Goal: Information Seeking & Learning: Learn about a topic

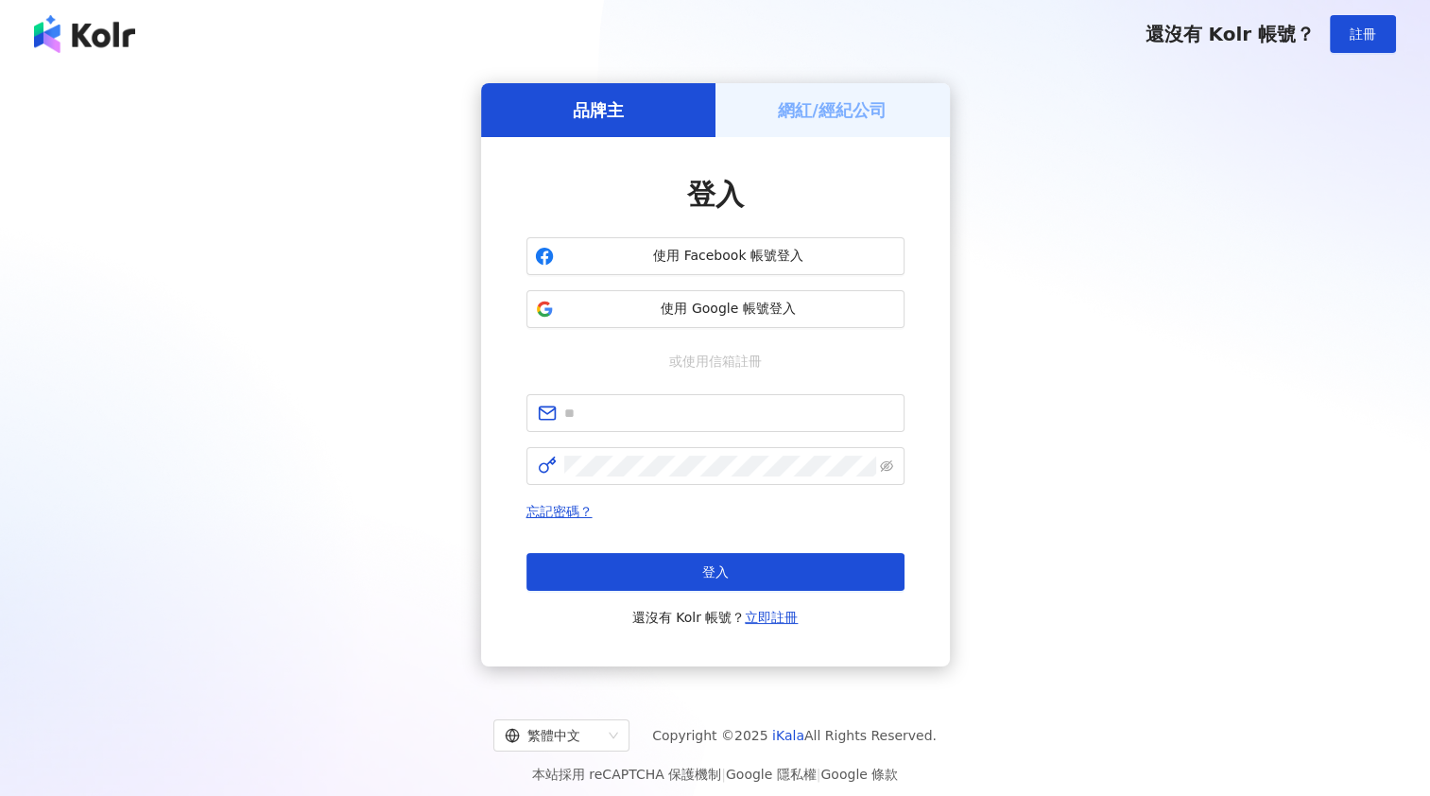
type input "**********"
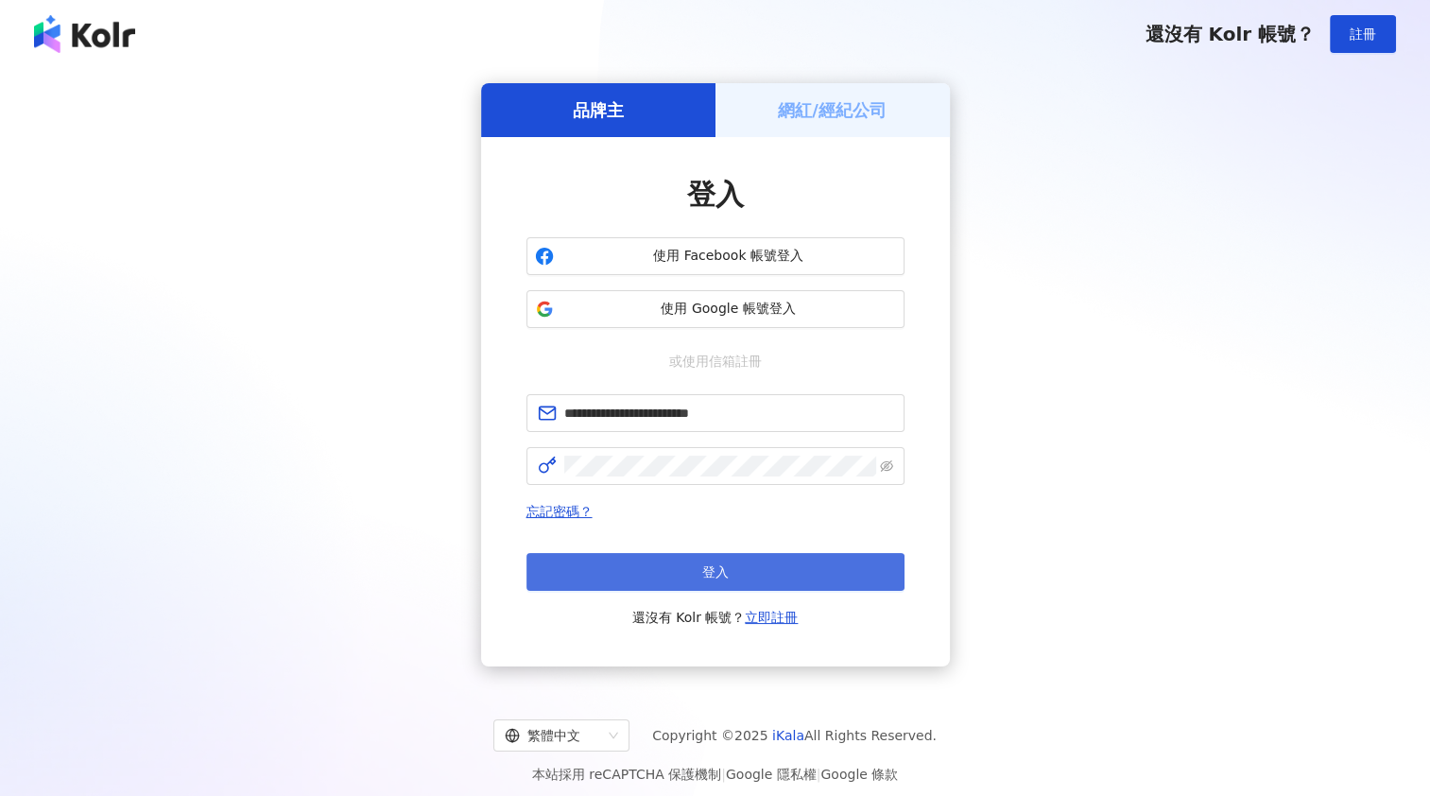
click at [757, 569] on button "登入" at bounding box center [715, 572] width 378 height 38
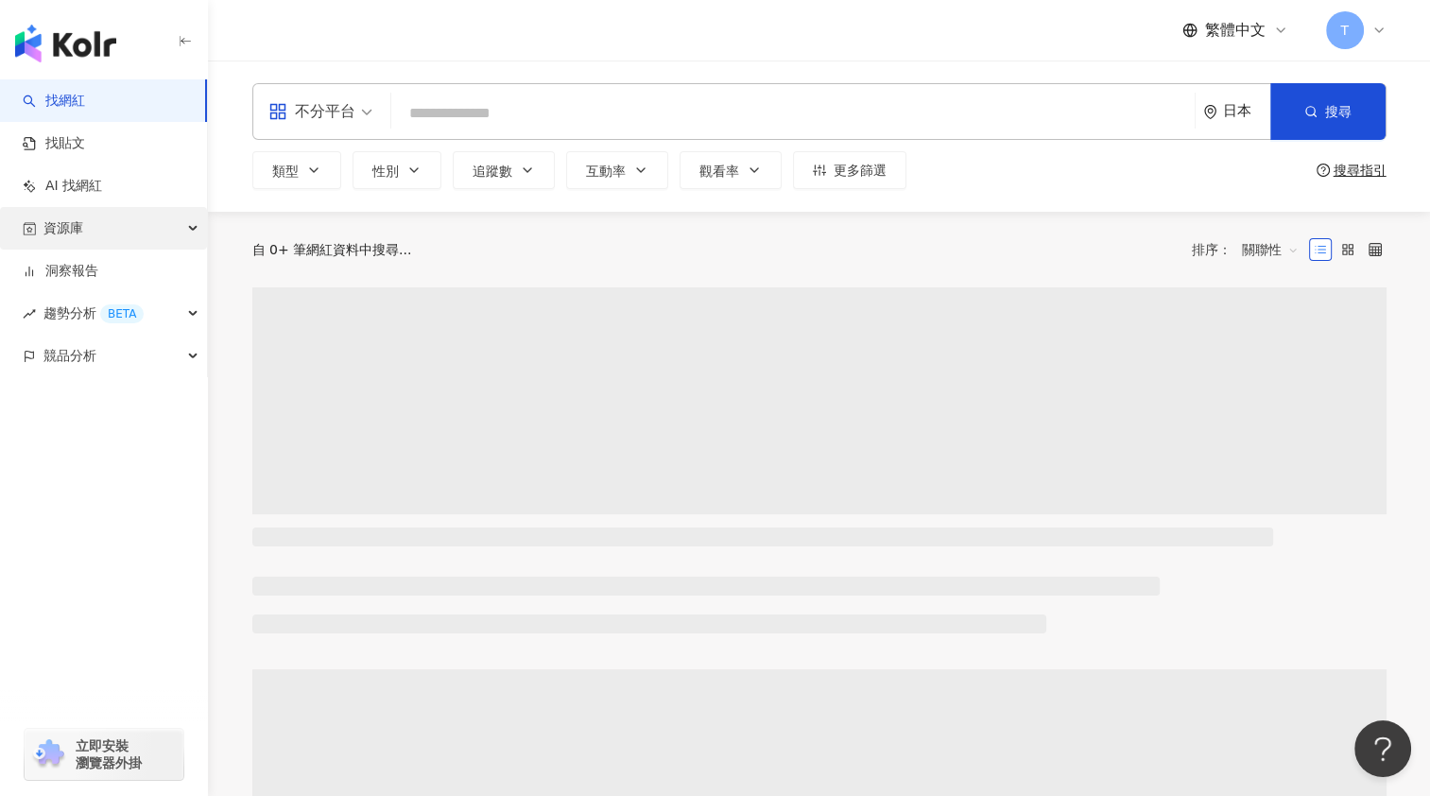
click at [106, 226] on div "資源庫" at bounding box center [103, 228] width 207 height 43
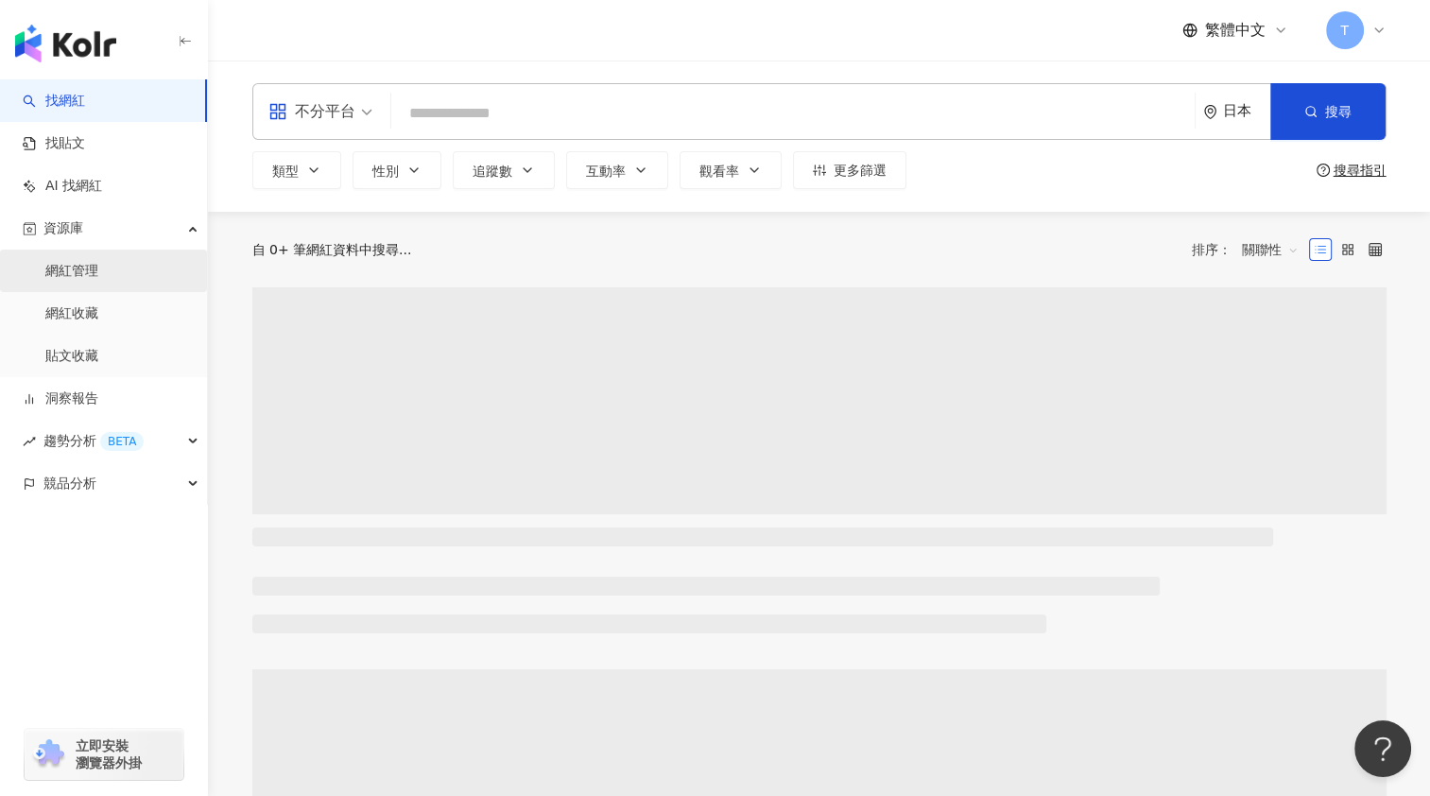
click at [98, 263] on link "網紅管理" at bounding box center [71, 271] width 53 height 19
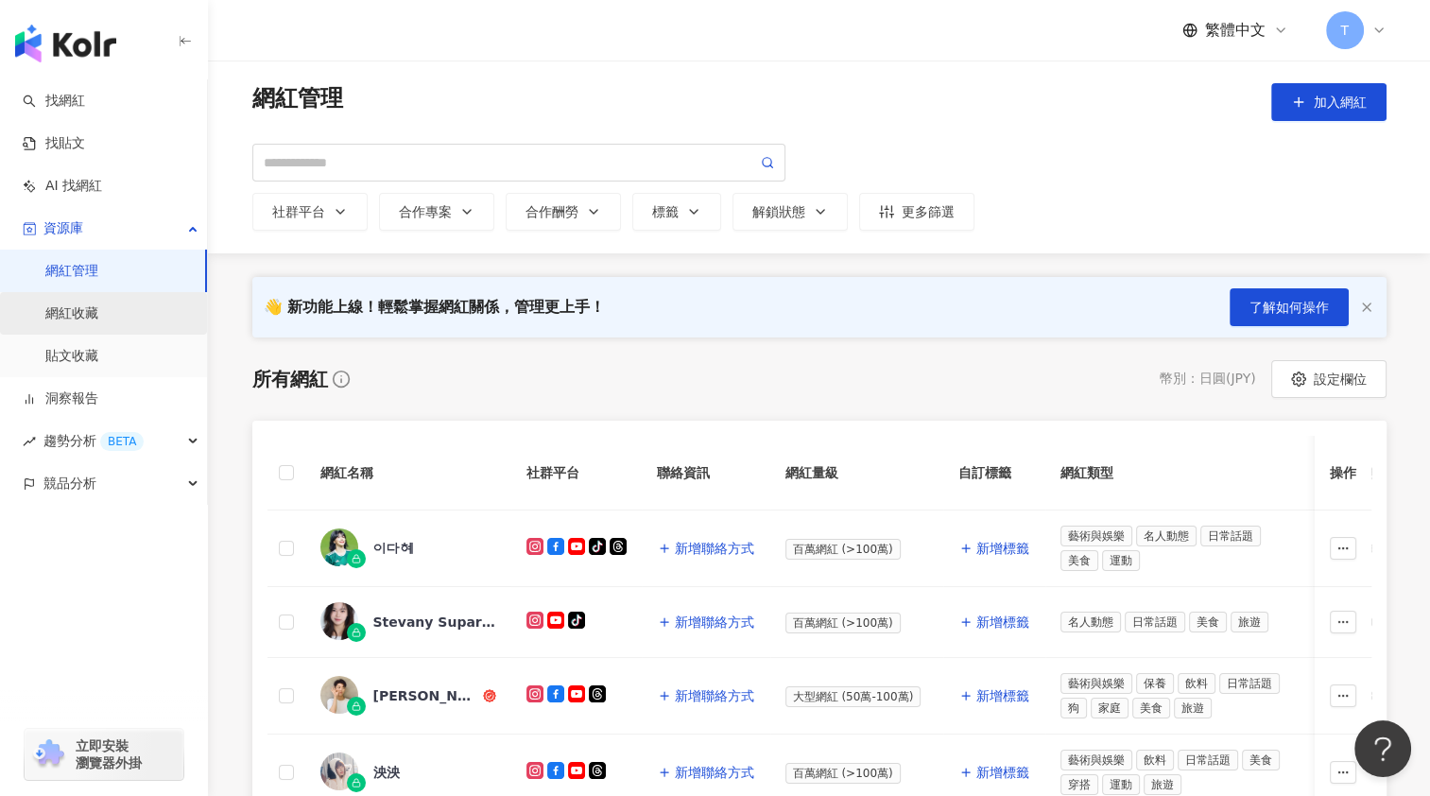
click at [98, 311] on link "網紅收藏" at bounding box center [71, 313] width 53 height 19
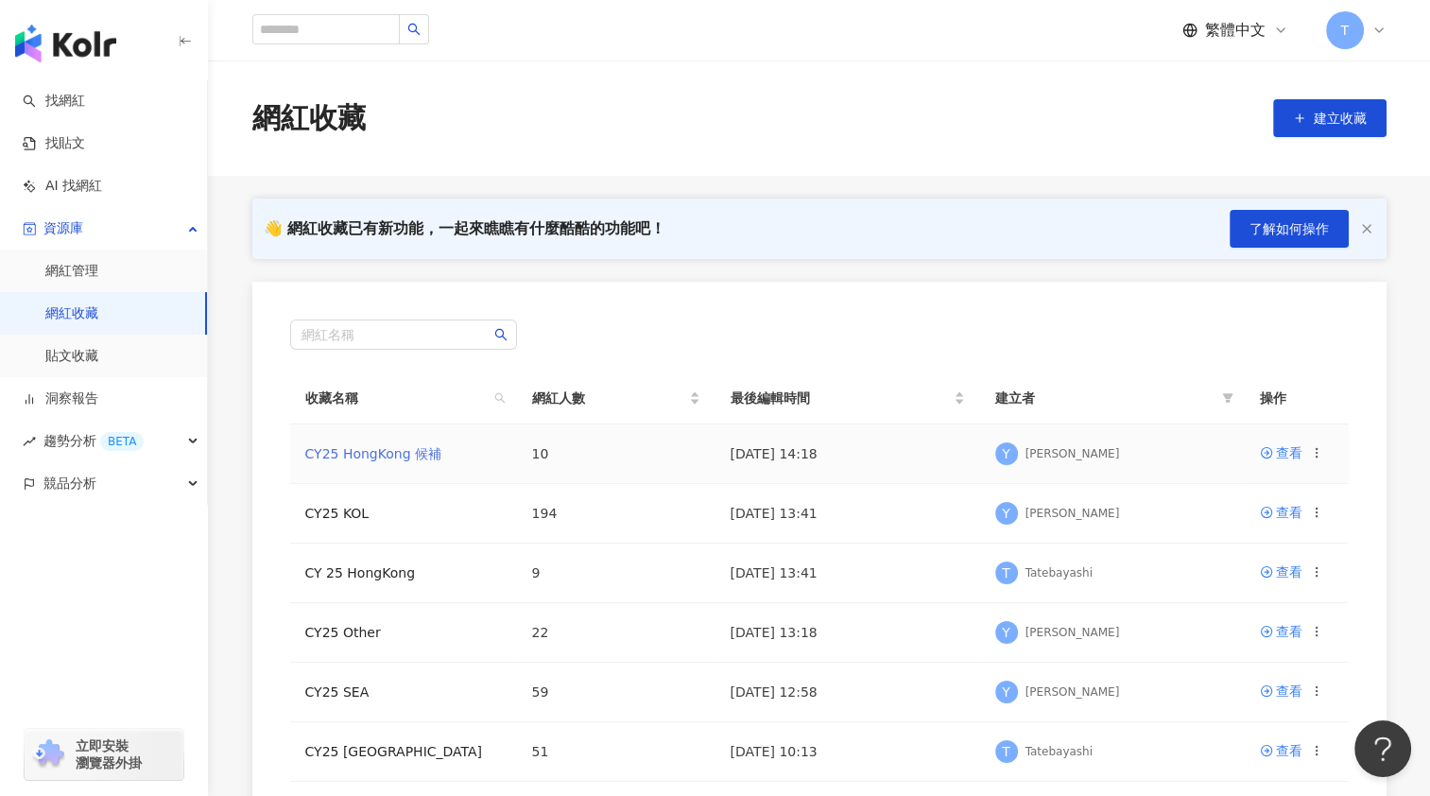
click at [402, 452] on link "CY25 HongKong 候補" at bounding box center [373, 453] width 136 height 15
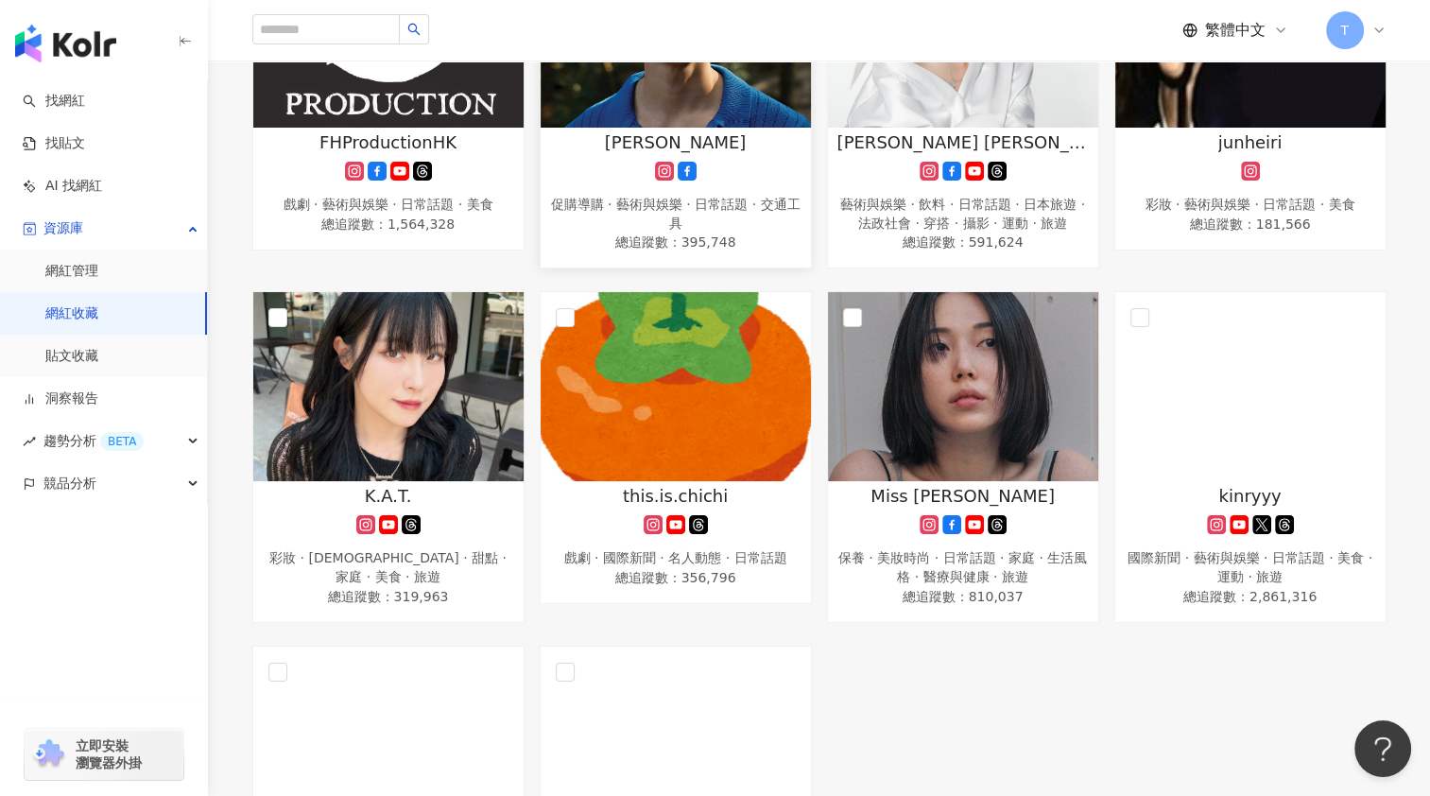
scroll to position [756, 0]
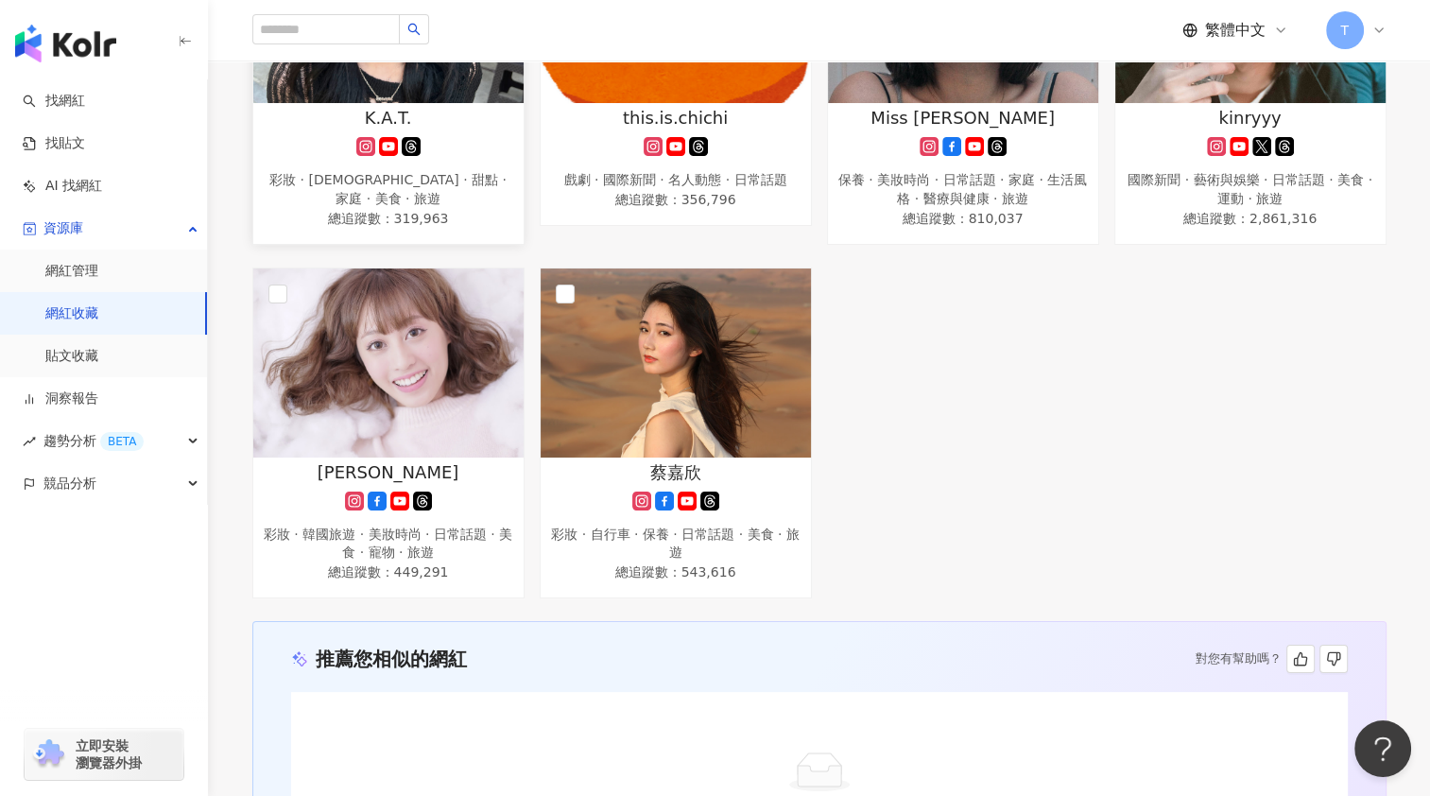
click at [391, 91] on img at bounding box center [388, 8] width 270 height 189
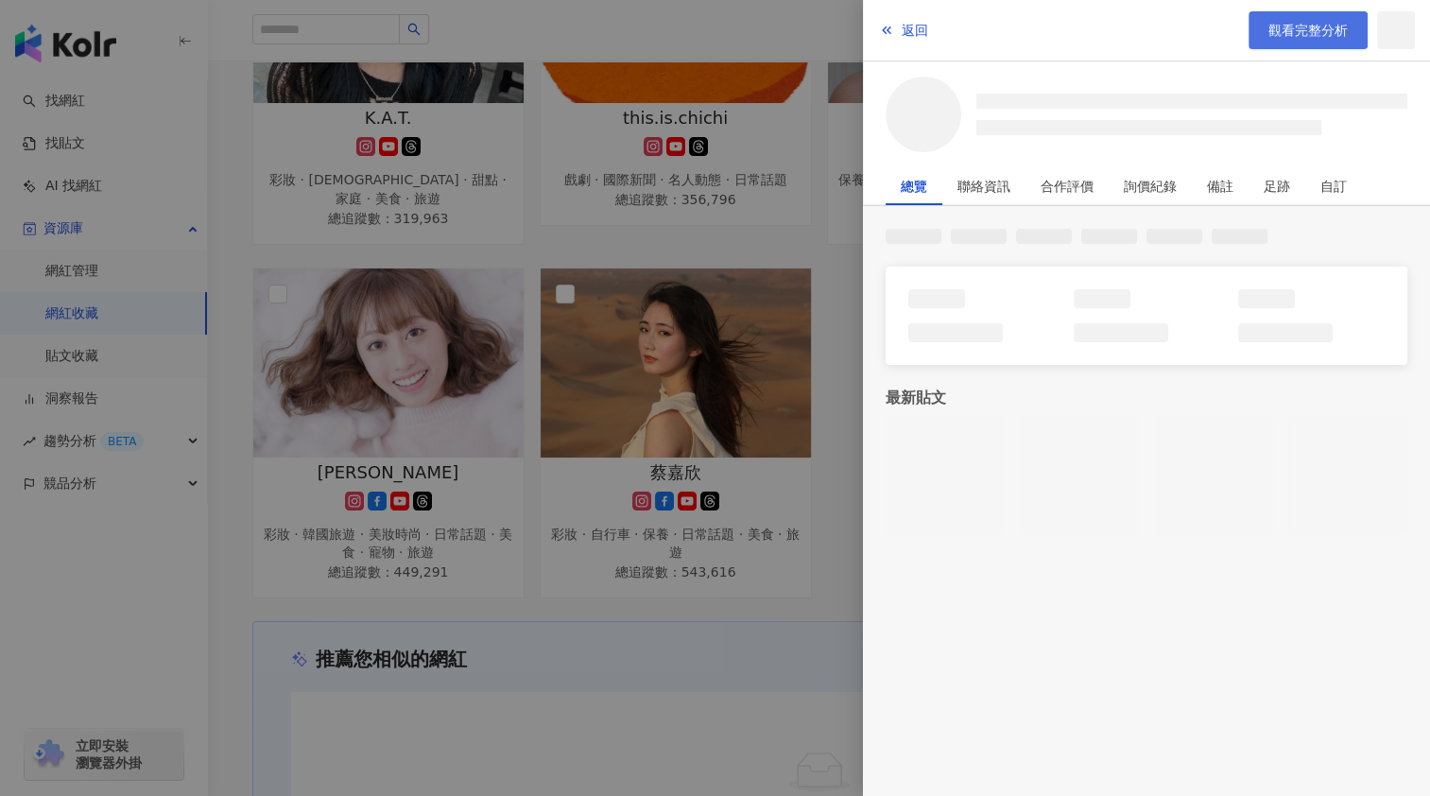
click at [1326, 33] on span "觀看完整分析" at bounding box center [1307, 30] width 79 height 15
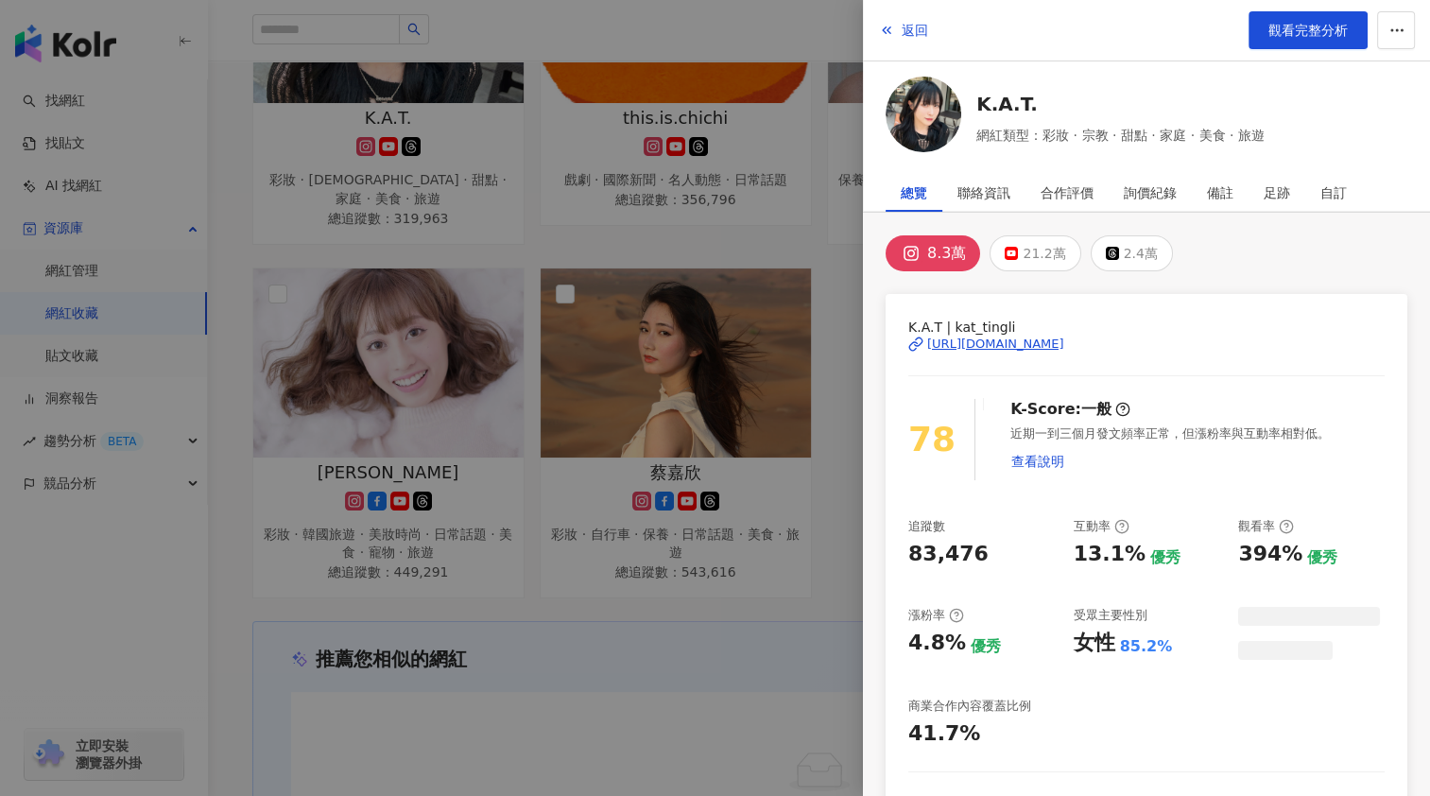
click at [433, 362] on div at bounding box center [715, 398] width 1430 height 796
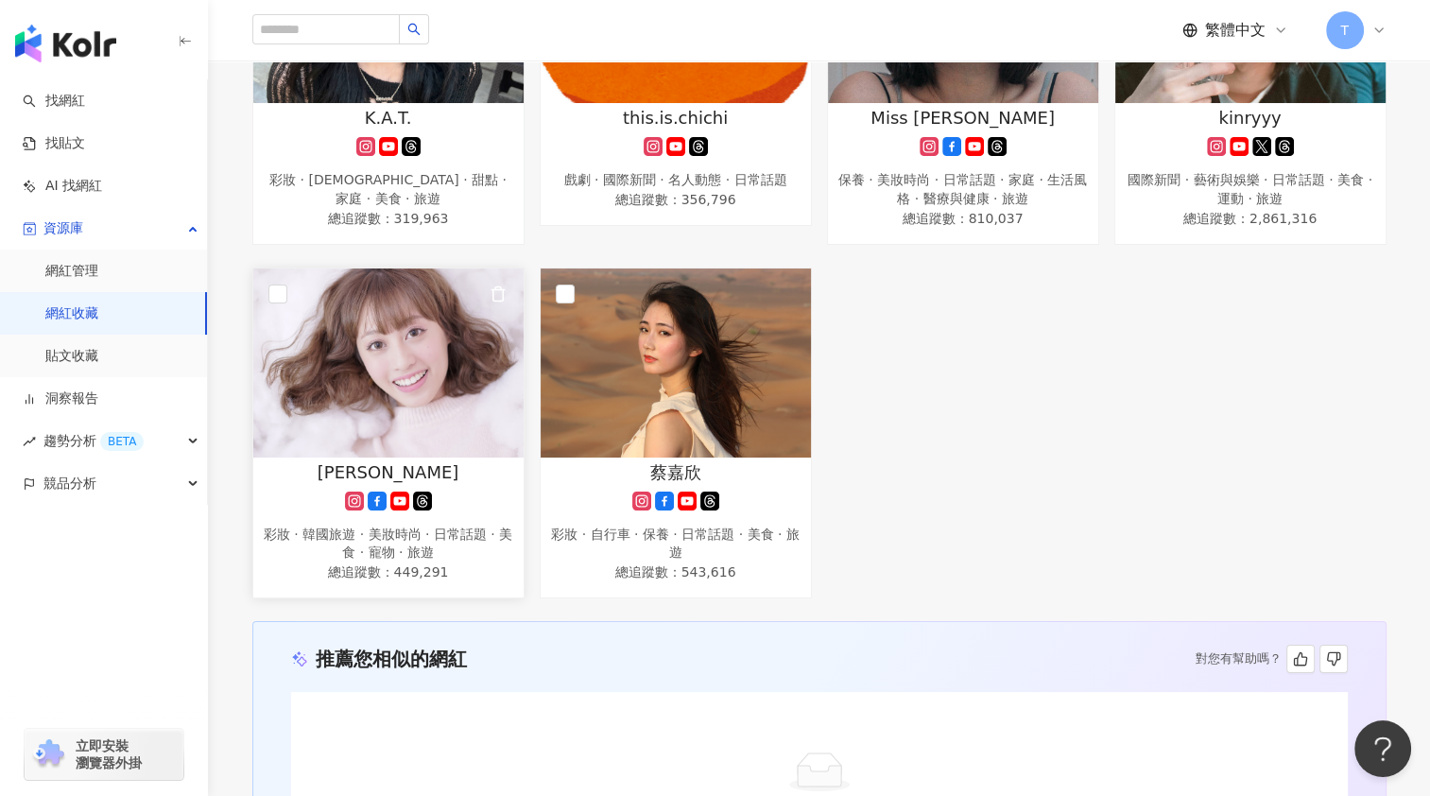
click at [439, 399] on img at bounding box center [388, 362] width 270 height 189
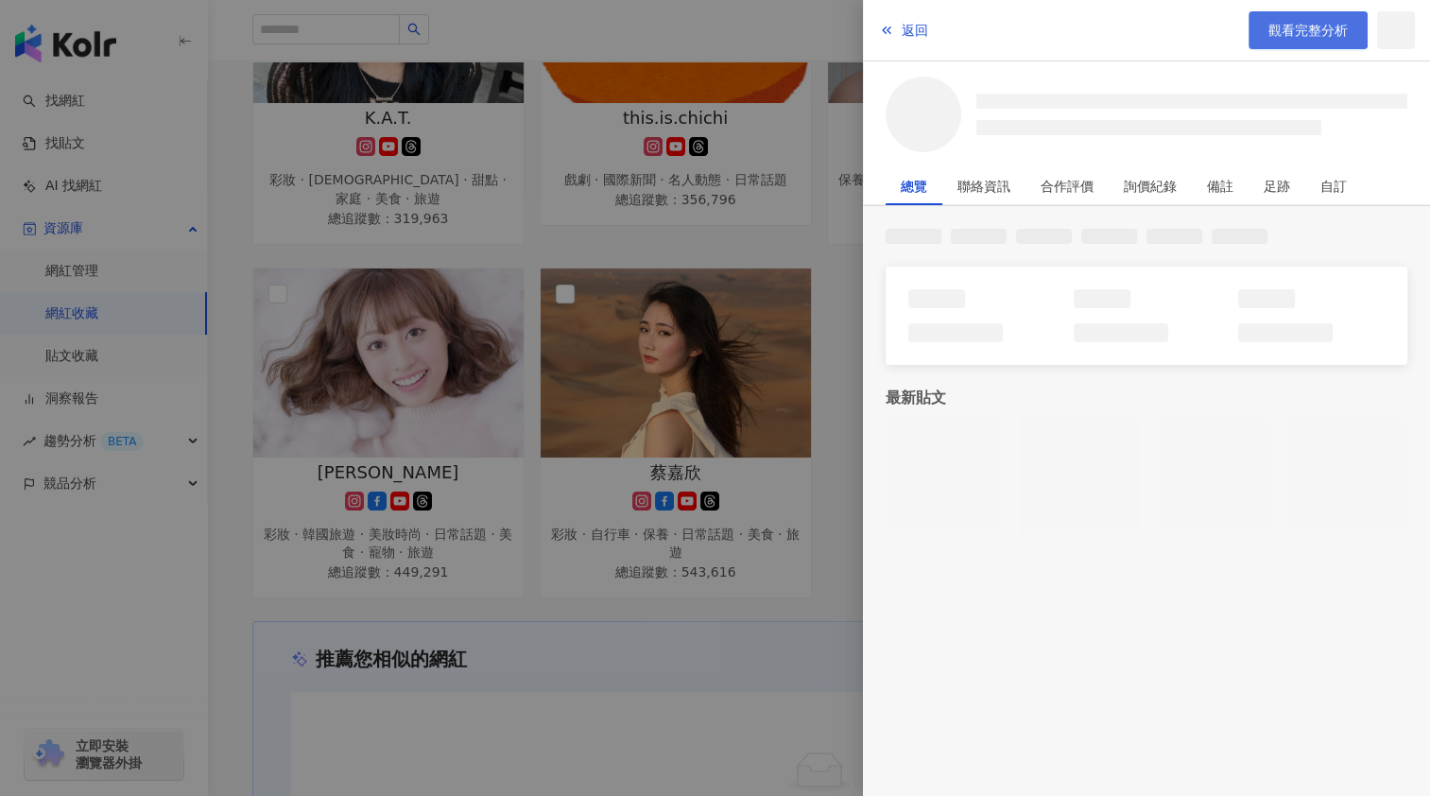
click at [1277, 38] on span "觀看完整分析" at bounding box center [1307, 30] width 79 height 15
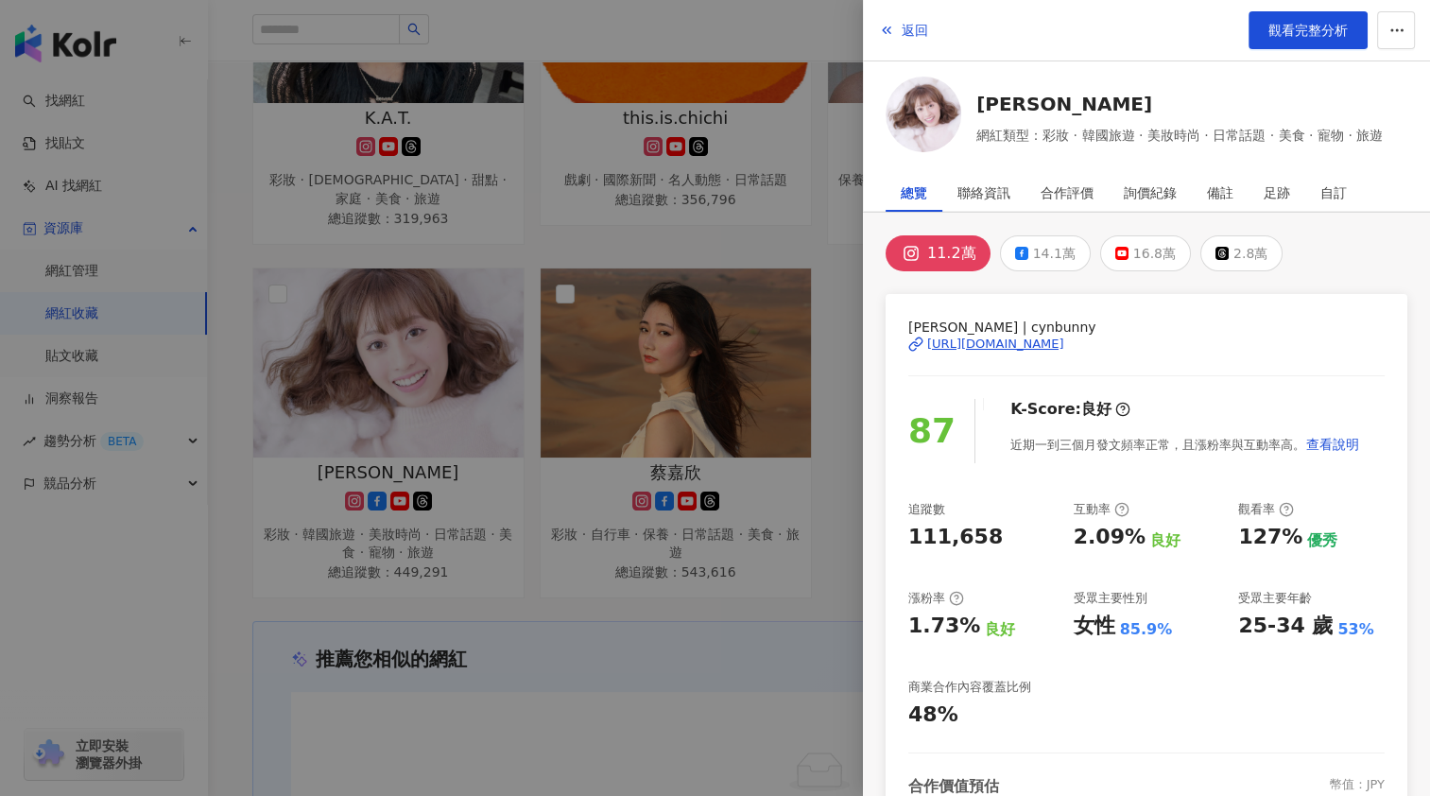
click at [658, 395] on div at bounding box center [715, 398] width 1430 height 796
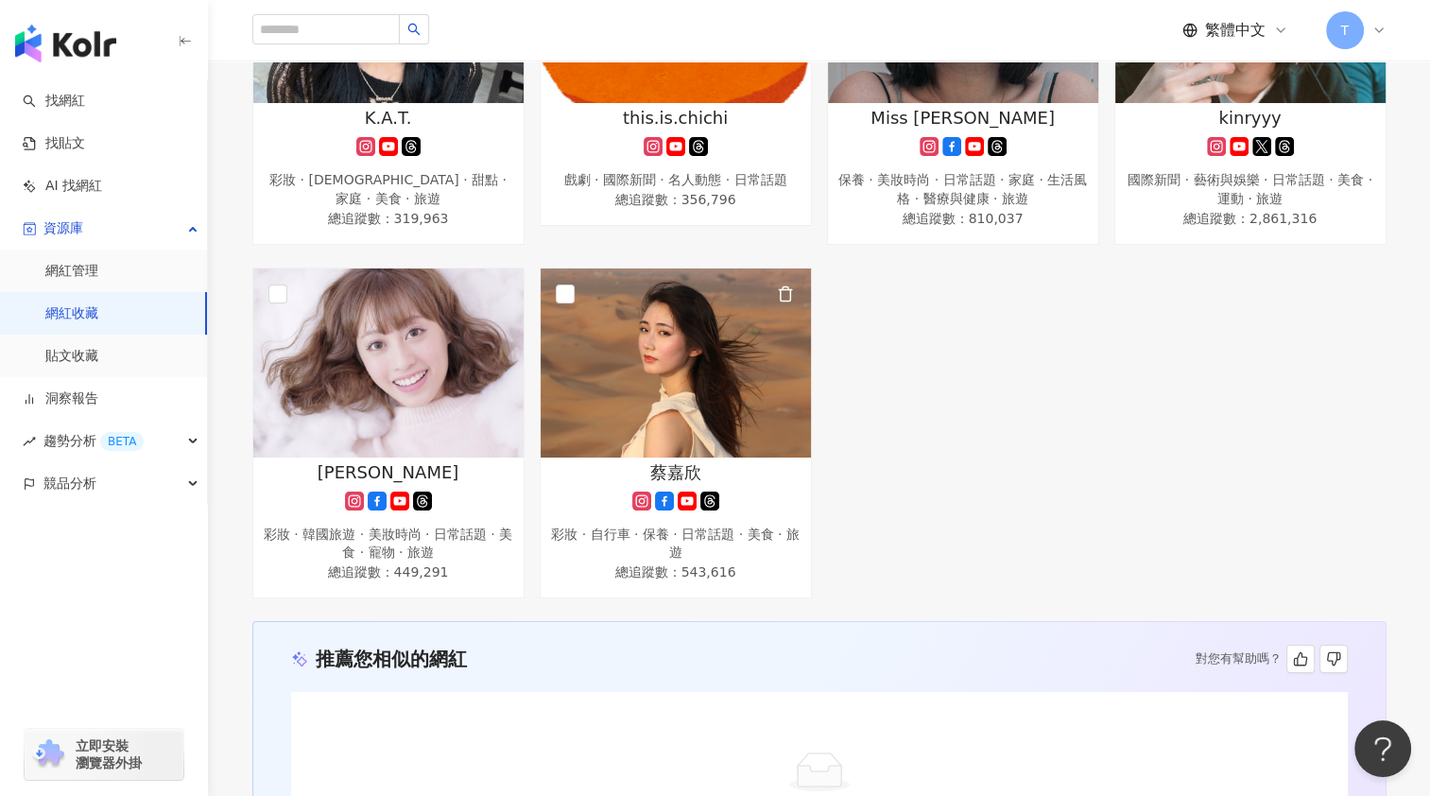
click at [728, 379] on img at bounding box center [675, 362] width 270 height 189
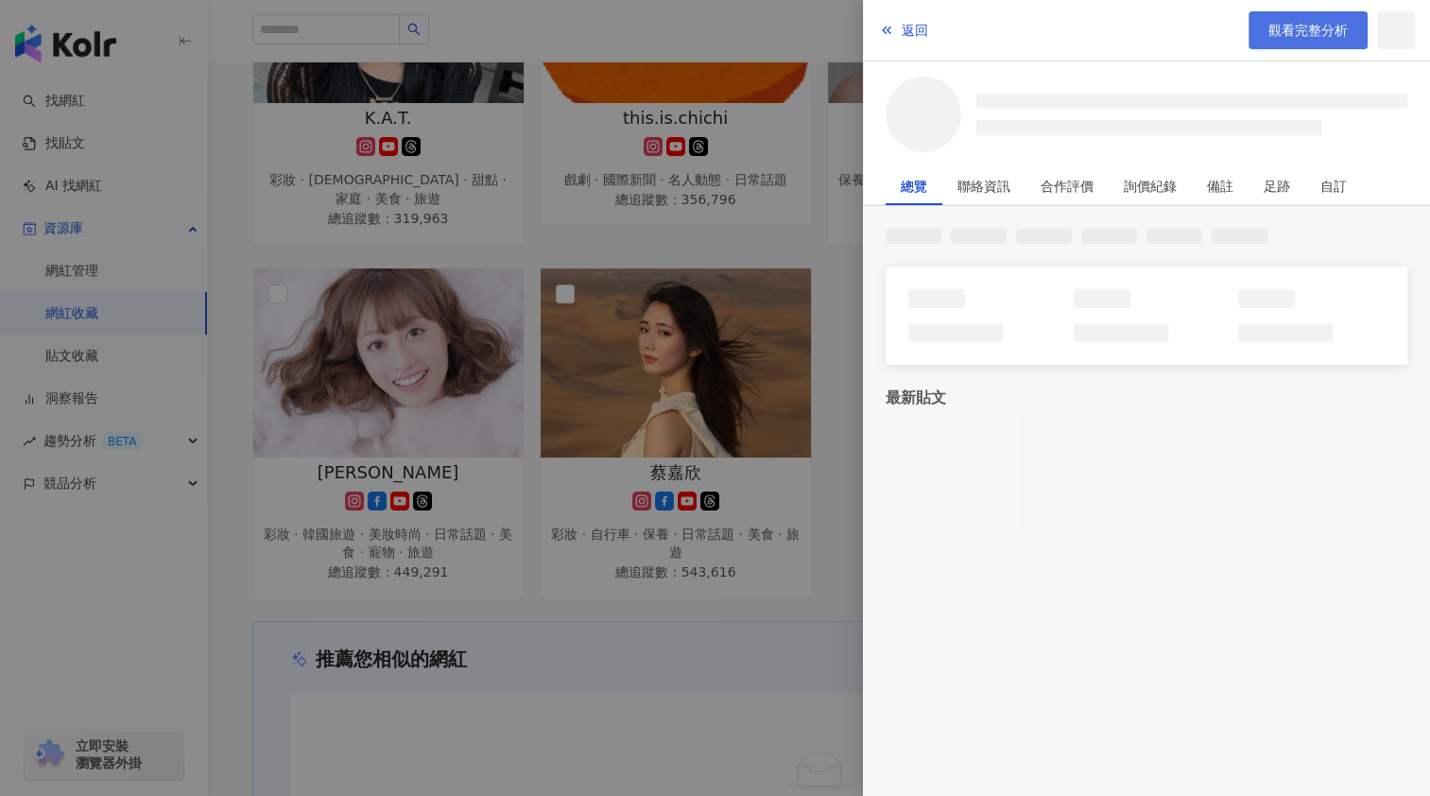
click at [1300, 27] on span "觀看完整分析" at bounding box center [1307, 30] width 79 height 15
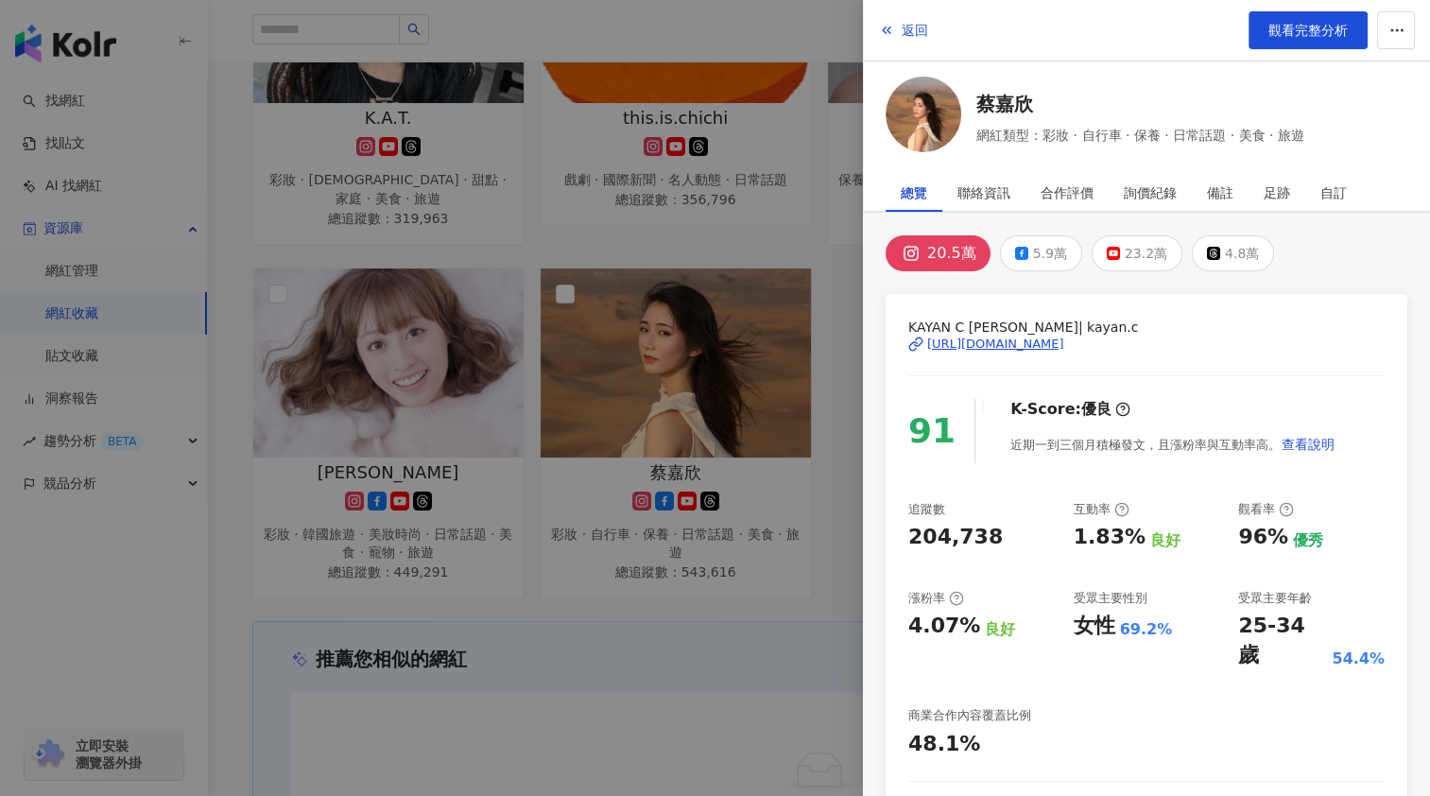
click at [834, 263] on div at bounding box center [715, 398] width 1430 height 796
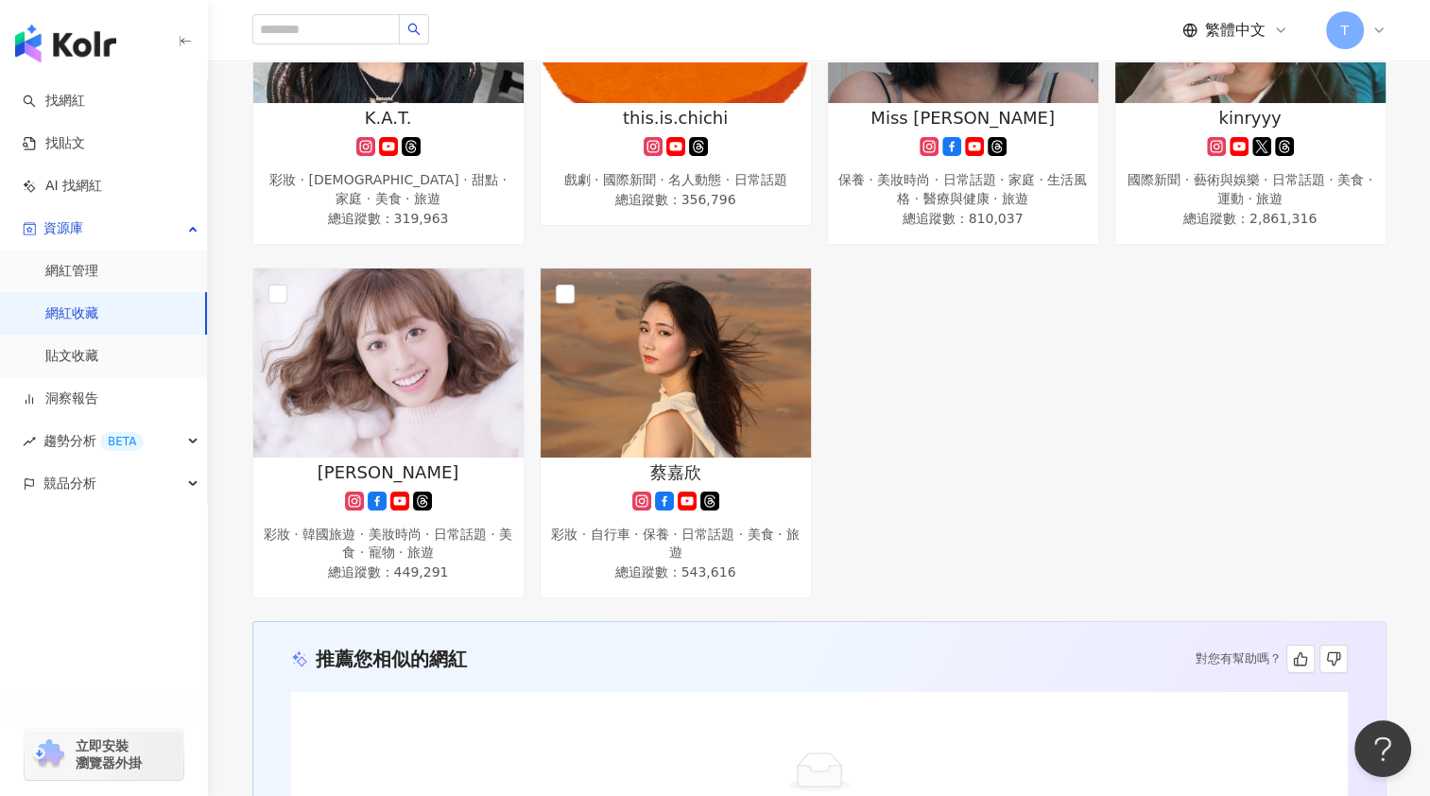
scroll to position [378, 0]
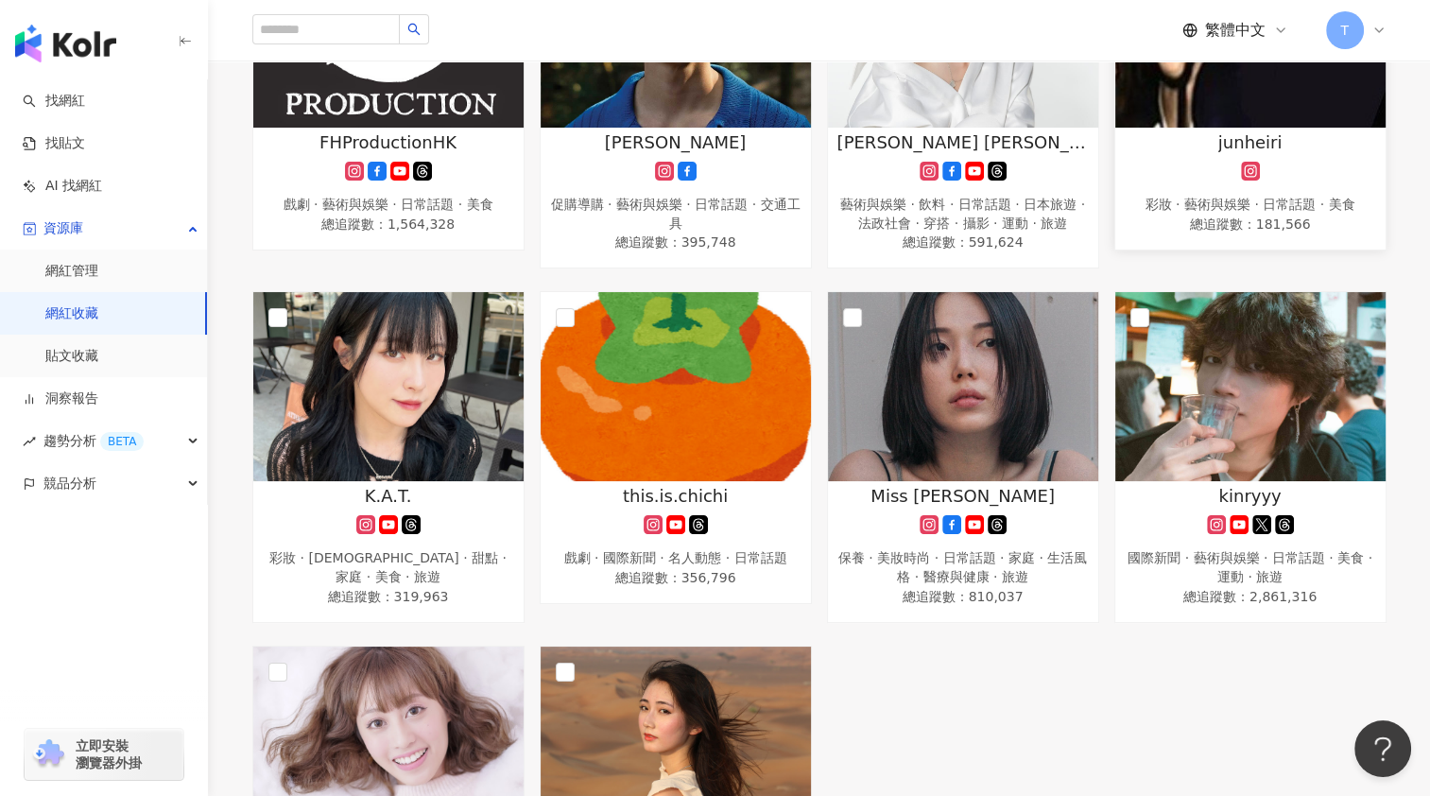
click at [1202, 100] on img at bounding box center [1250, 33] width 270 height 189
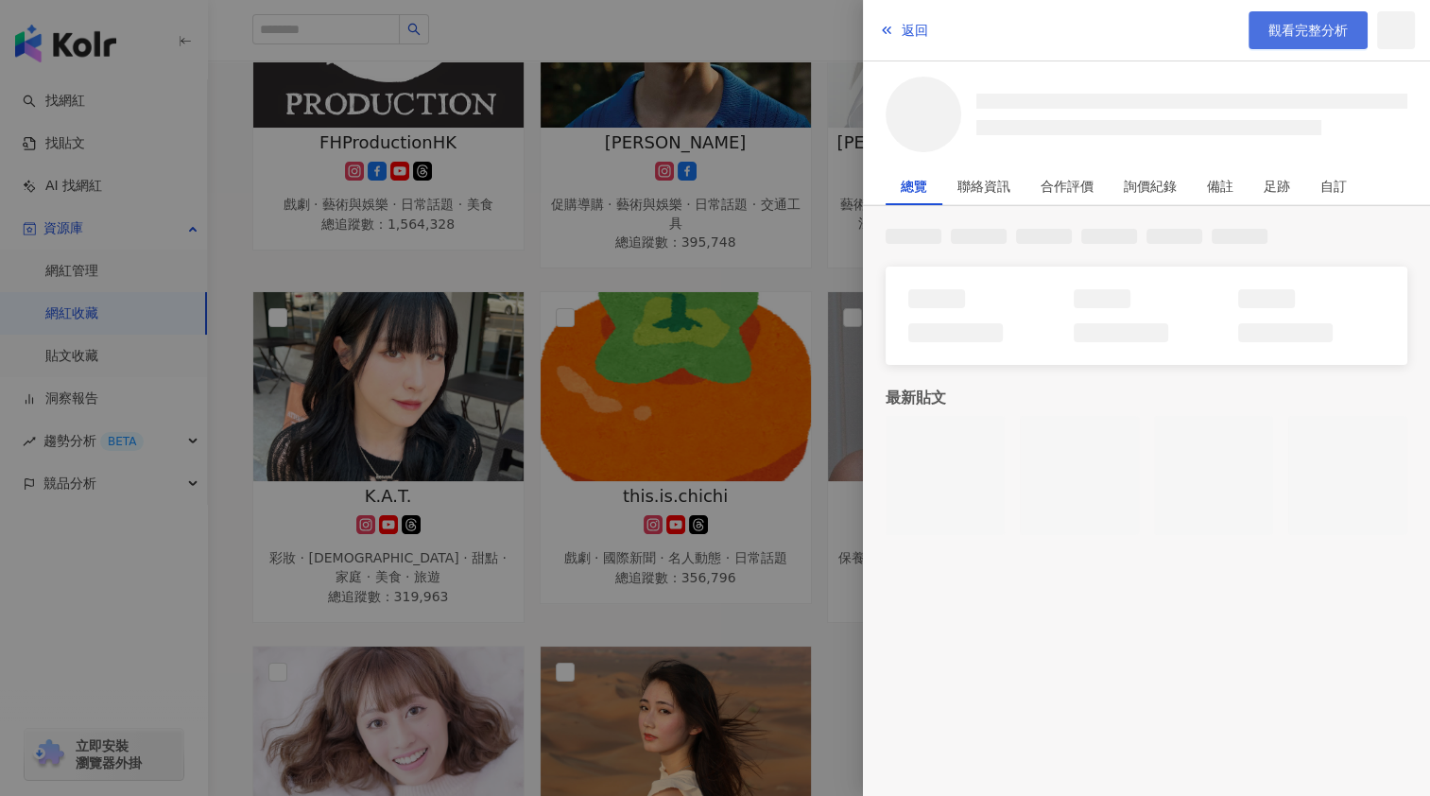
click at [1291, 32] on span "觀看完整分析" at bounding box center [1307, 30] width 79 height 15
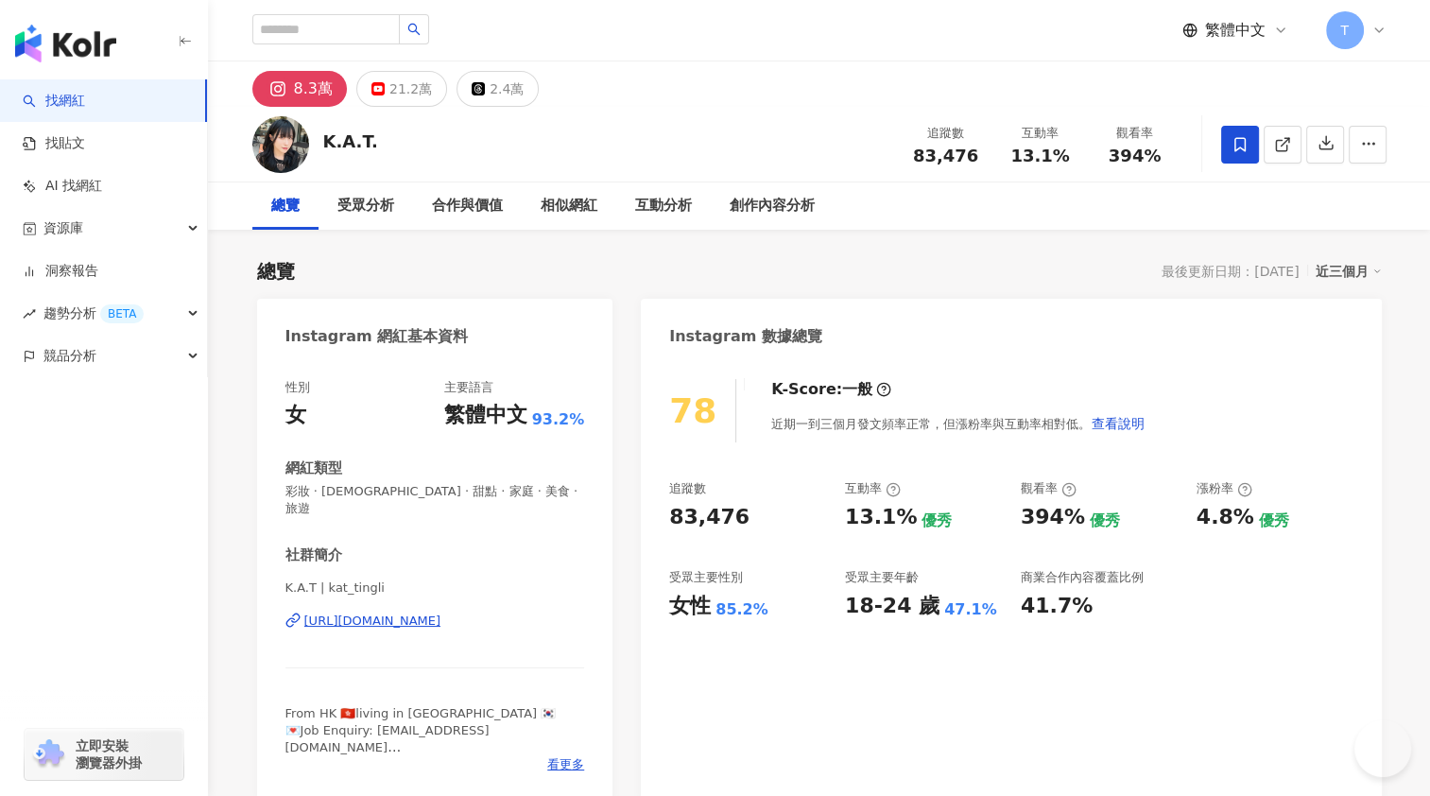
click at [394, 89] on div "21.2萬" at bounding box center [410, 89] width 43 height 26
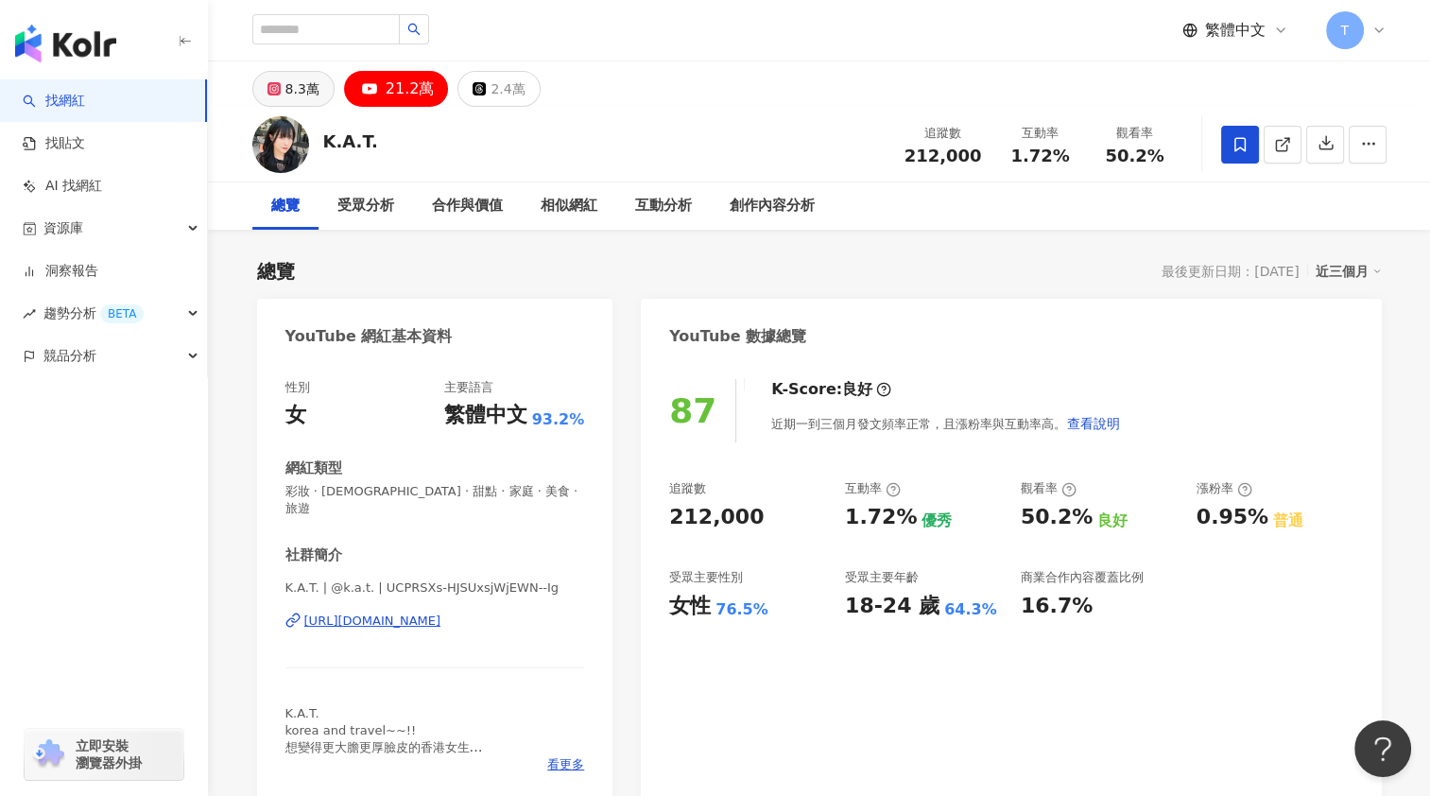
click at [311, 96] on div "8.3萬" at bounding box center [302, 89] width 34 height 26
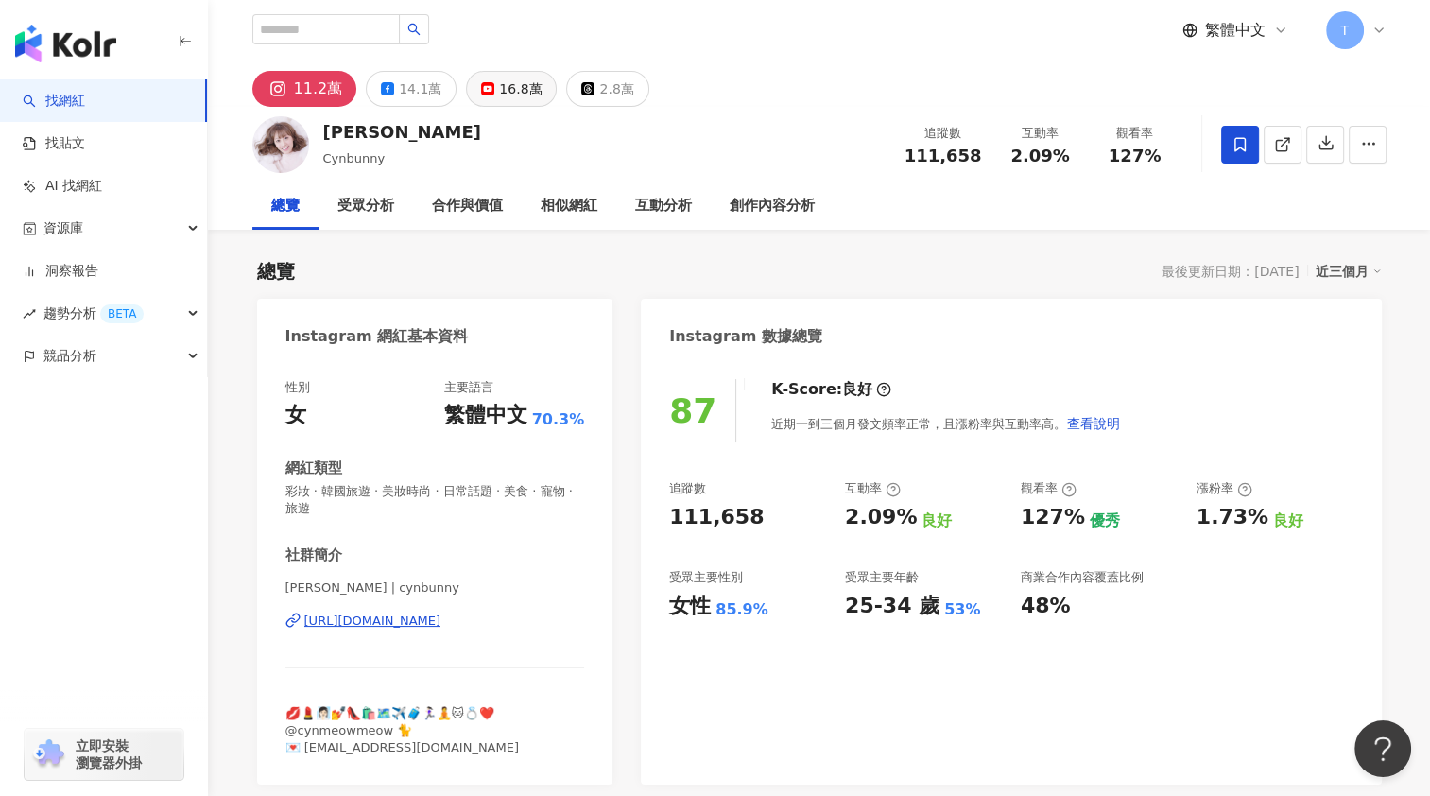
click at [507, 93] on div "16.8萬" at bounding box center [520, 89] width 43 height 26
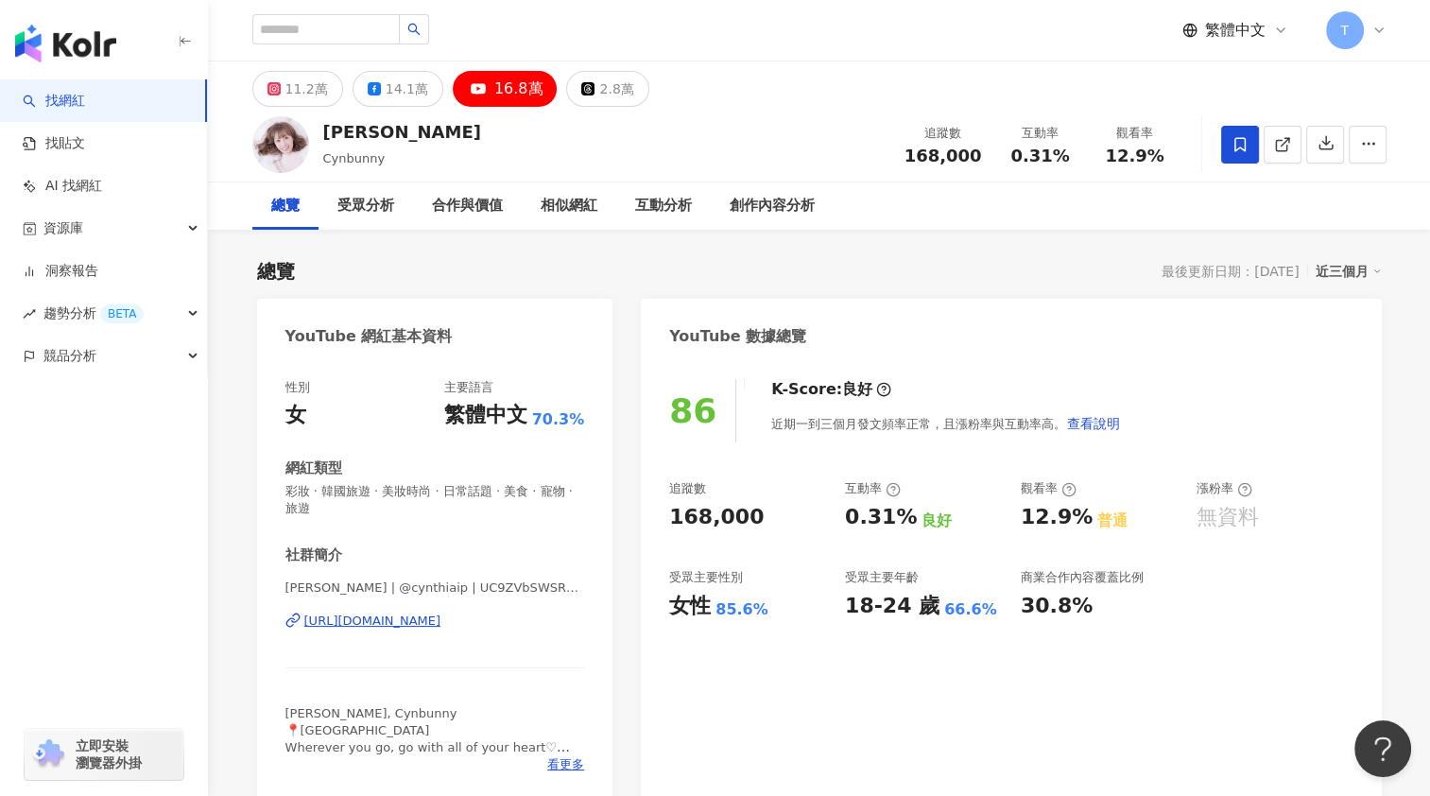
click at [300, 93] on div "11.2萬" at bounding box center [306, 89] width 43 height 26
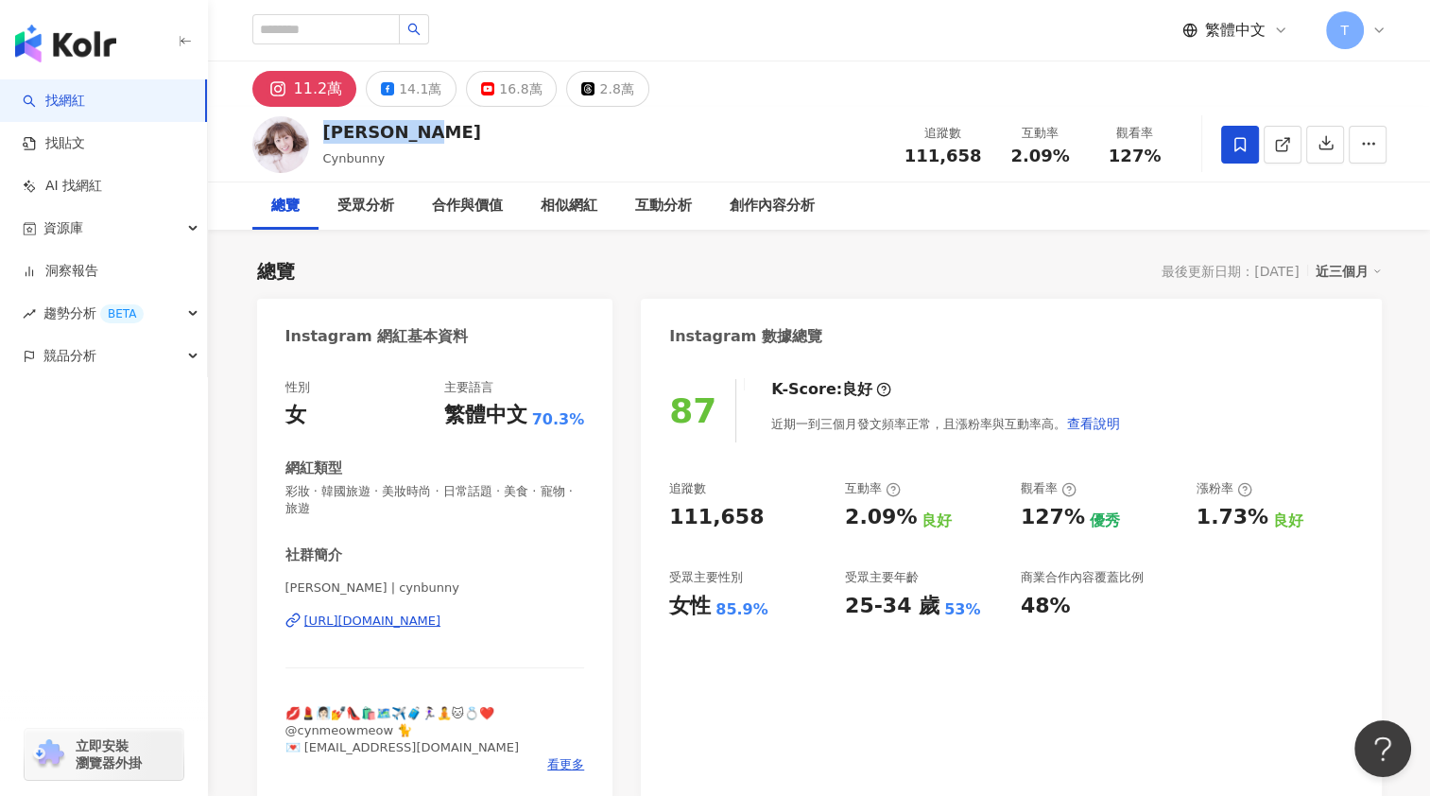
copy div "[PERSON_NAME]"
drag, startPoint x: 325, startPoint y: 131, endPoint x: 405, endPoint y: 130, distance: 80.3
click at [405, 130] on div "[PERSON_NAME]" at bounding box center [402, 132] width 158 height 24
click at [488, 81] on button "16.8萬" at bounding box center [511, 89] width 91 height 36
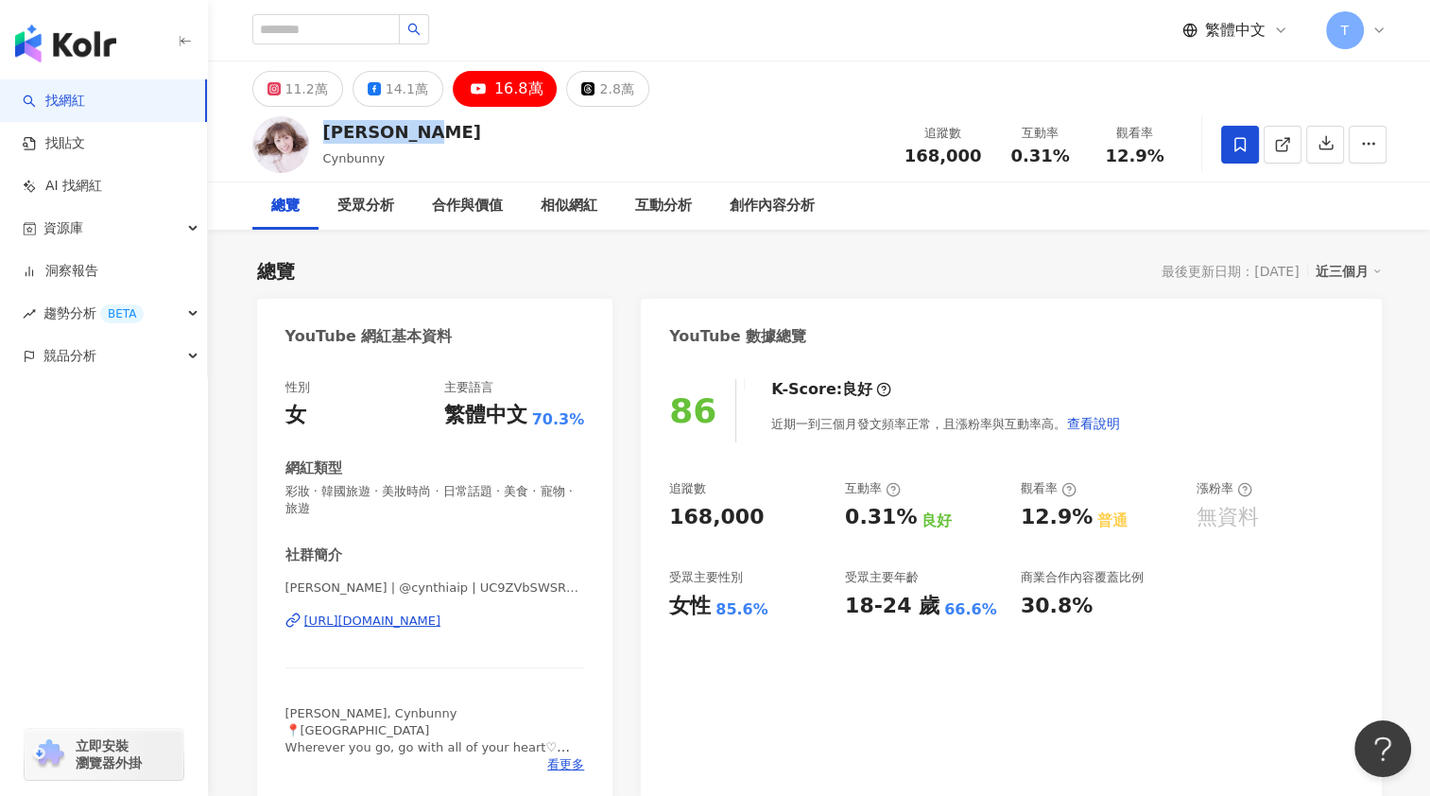
click at [301, 89] on div "11.2萬" at bounding box center [306, 89] width 43 height 26
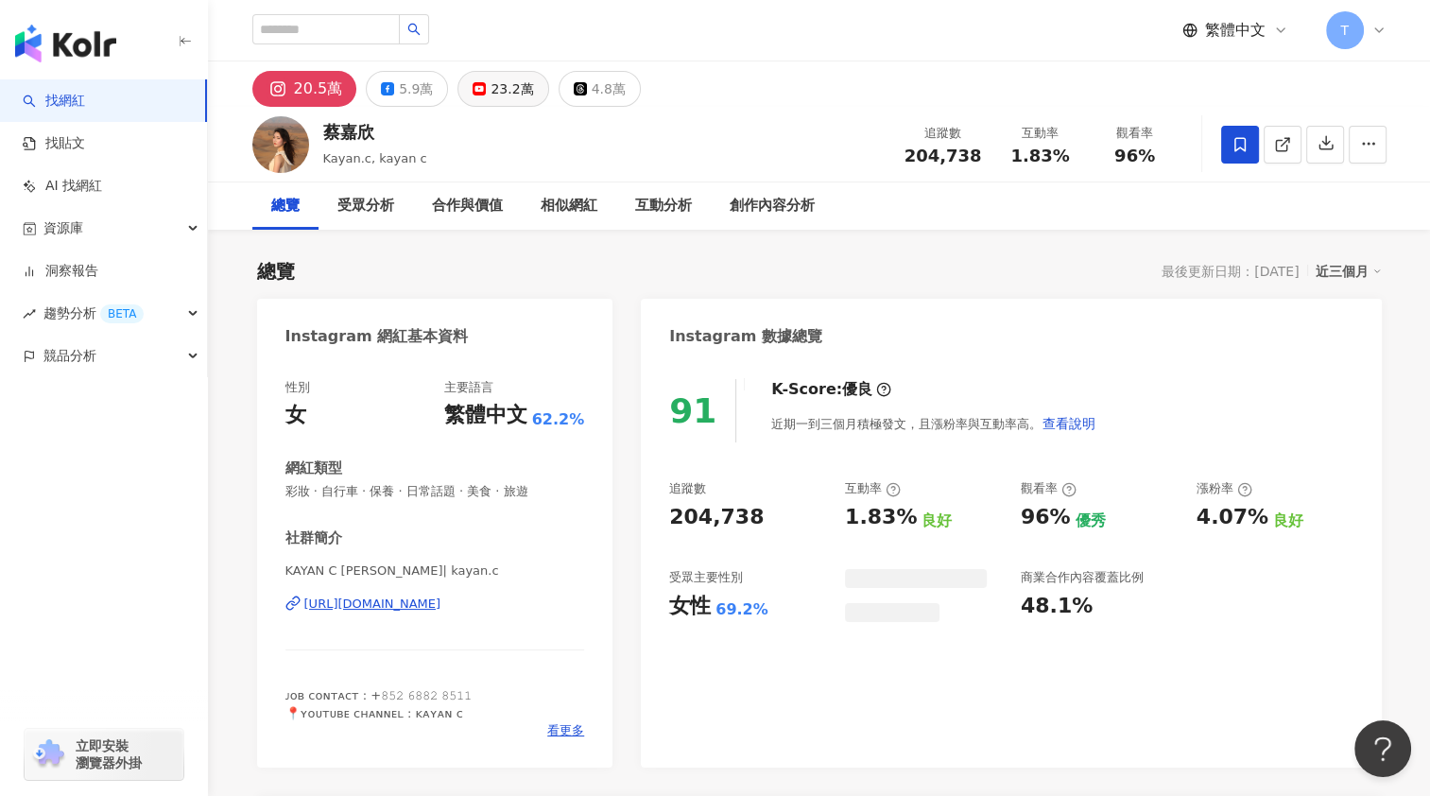
click at [495, 89] on div "23.2萬" at bounding box center [511, 89] width 43 height 26
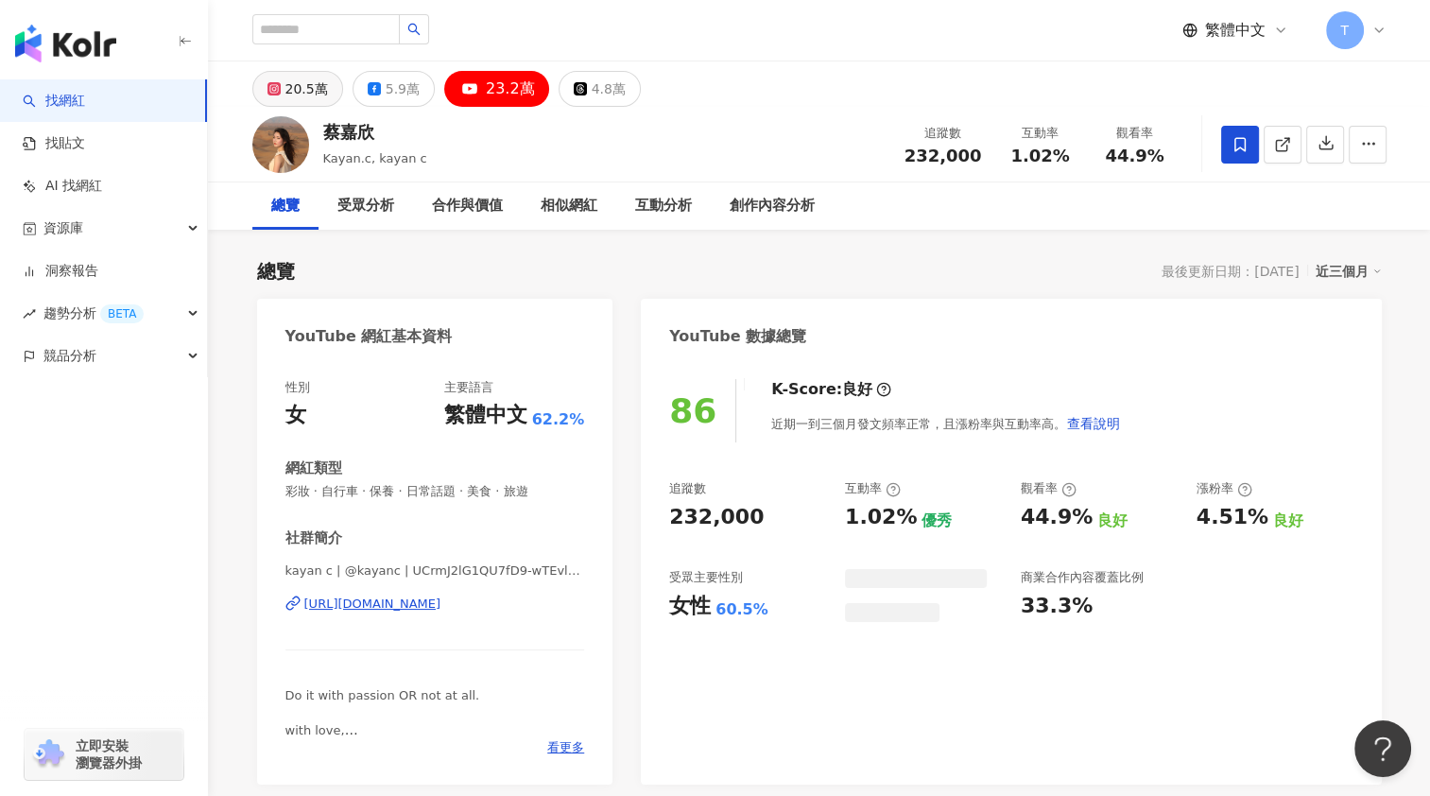
click at [302, 94] on div "20.5萬" at bounding box center [306, 89] width 43 height 26
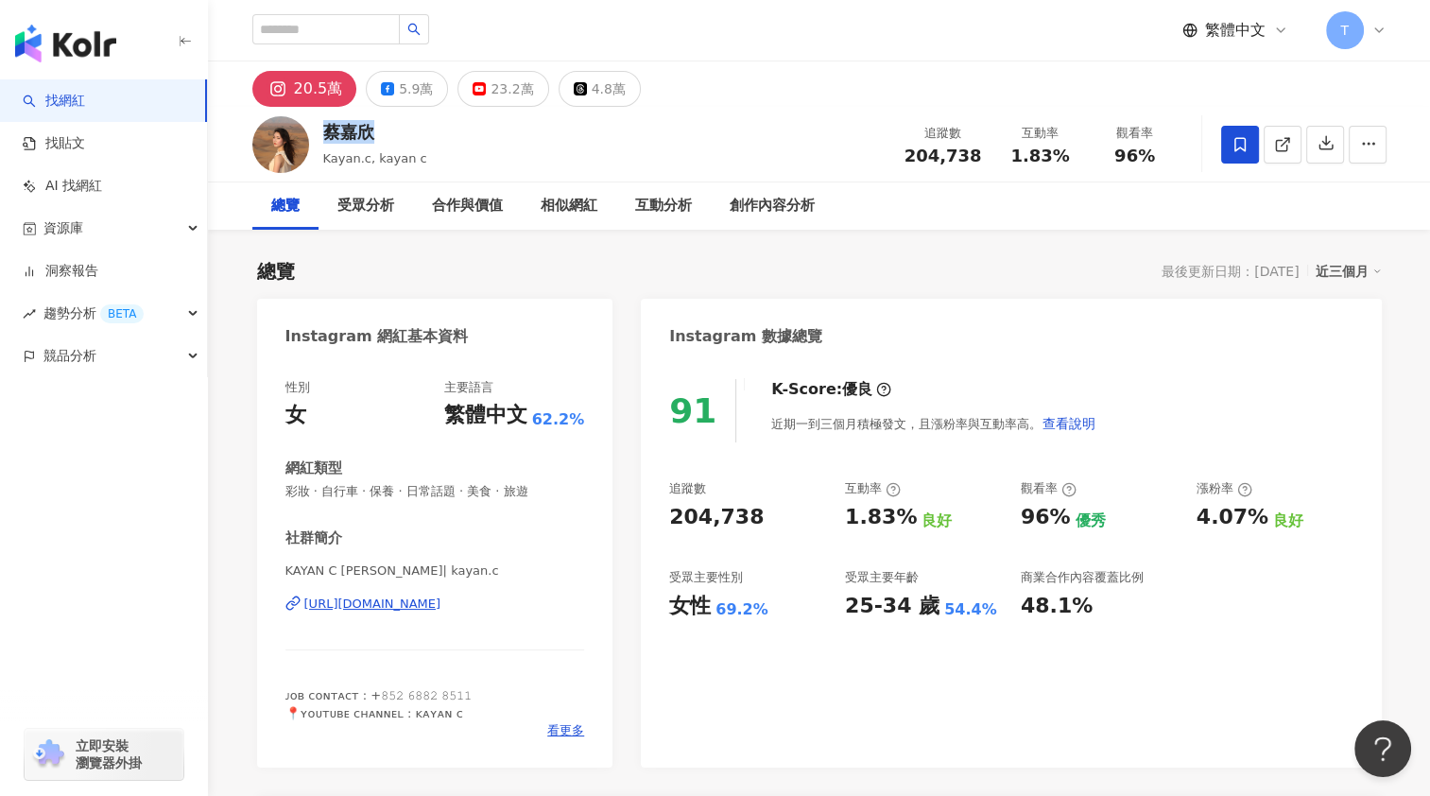
drag, startPoint x: 324, startPoint y: 133, endPoint x: 372, endPoint y: 135, distance: 48.2
click at [372, 135] on div "蔡嘉欣" at bounding box center [375, 132] width 104 height 24
copy div "蔡嘉欣"
copy div "c https://www.instagram.com/kayan.c/"
drag, startPoint x: 420, startPoint y: 573, endPoint x: 515, endPoint y: 607, distance: 101.3
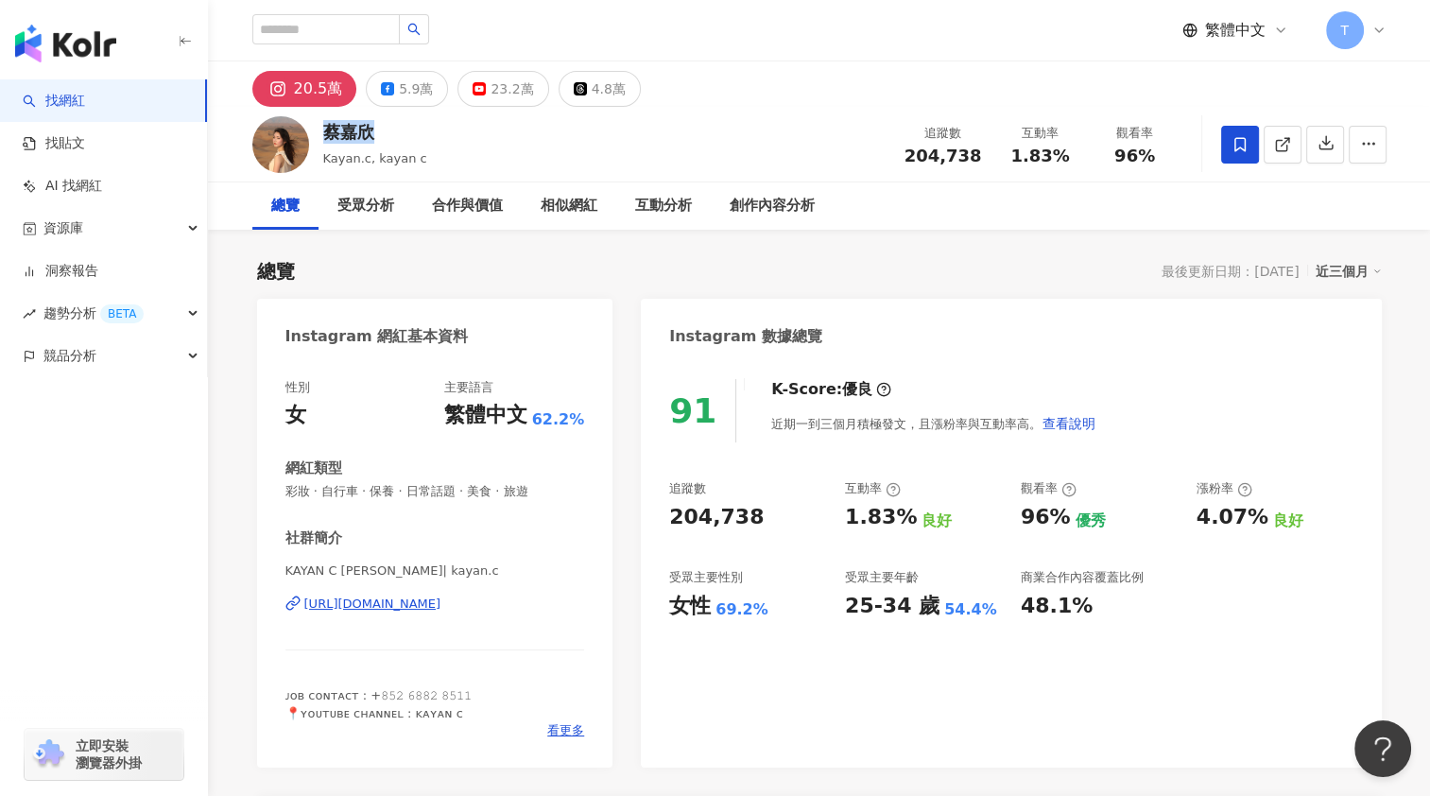
click at [515, 607] on div "KAYAN C 蔡嘉欣 | kayan.c https://www.instagram.com/kayan.c/" at bounding box center [435, 617] width 300 height 111
click at [627, 263] on div "總覽 最後更新日期：2025/9/4 近三個月" at bounding box center [819, 271] width 1124 height 26
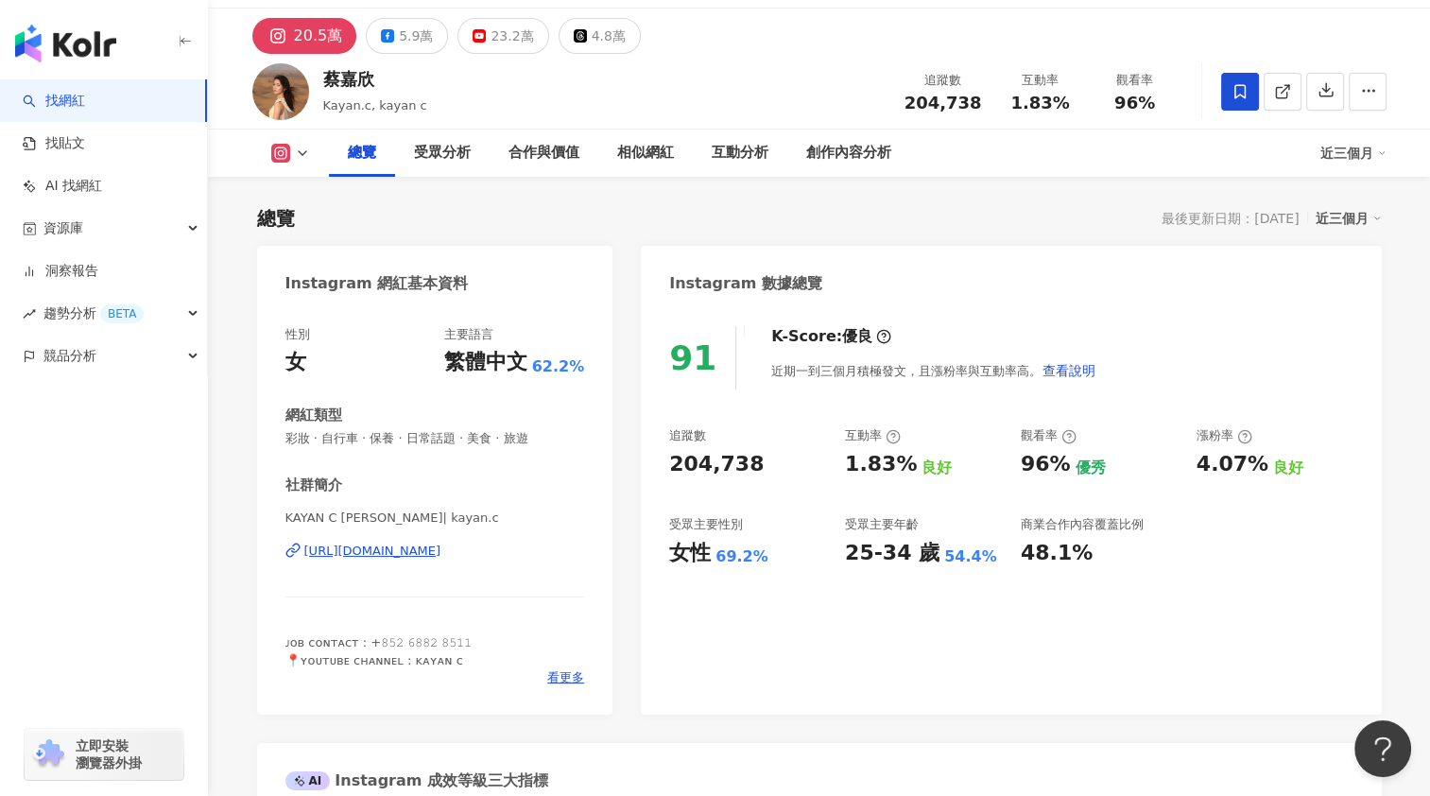
scroll to position [94, 0]
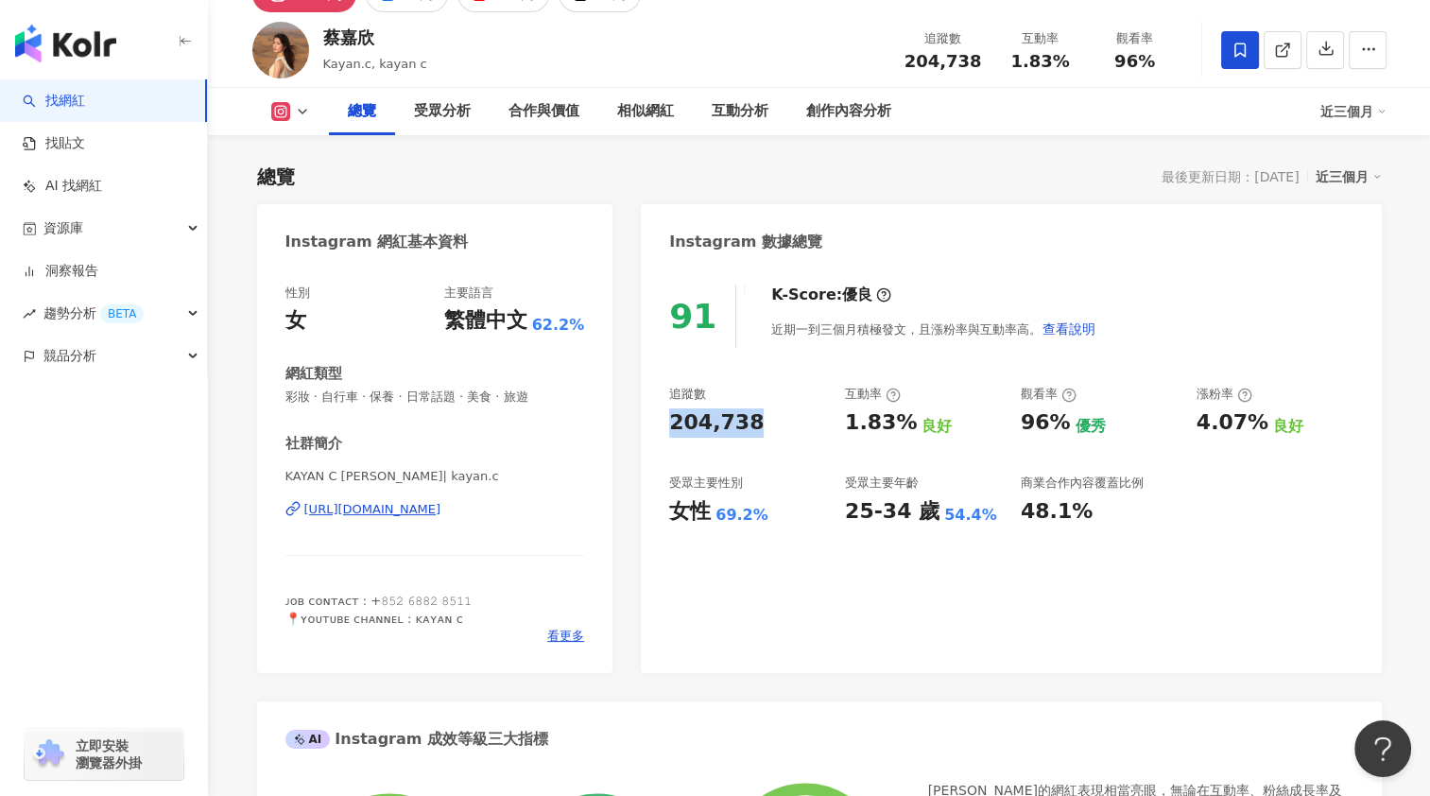
drag, startPoint x: 669, startPoint y: 420, endPoint x: 747, endPoint y: 425, distance: 78.6
click at [747, 425] on div "91 K-Score : 優良 近期一到三個月積極發文，且漲粉率與互動率高。 查看說明 追蹤數 204,738 互動率 1.83% 良好 觀看率 96% 優秀…" at bounding box center [1011, 469] width 740 height 407
copy div "204,738"
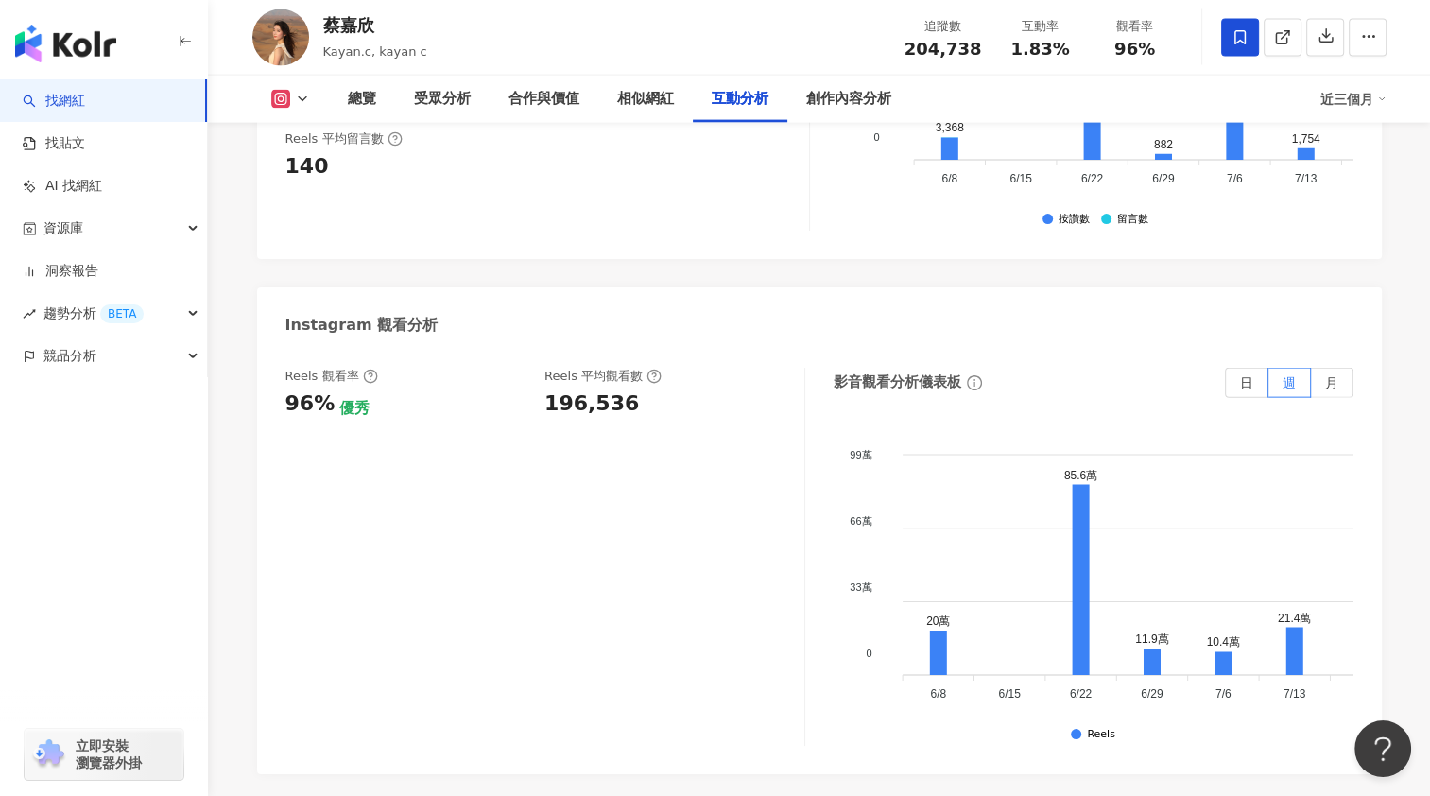
scroll to position [4158, 0]
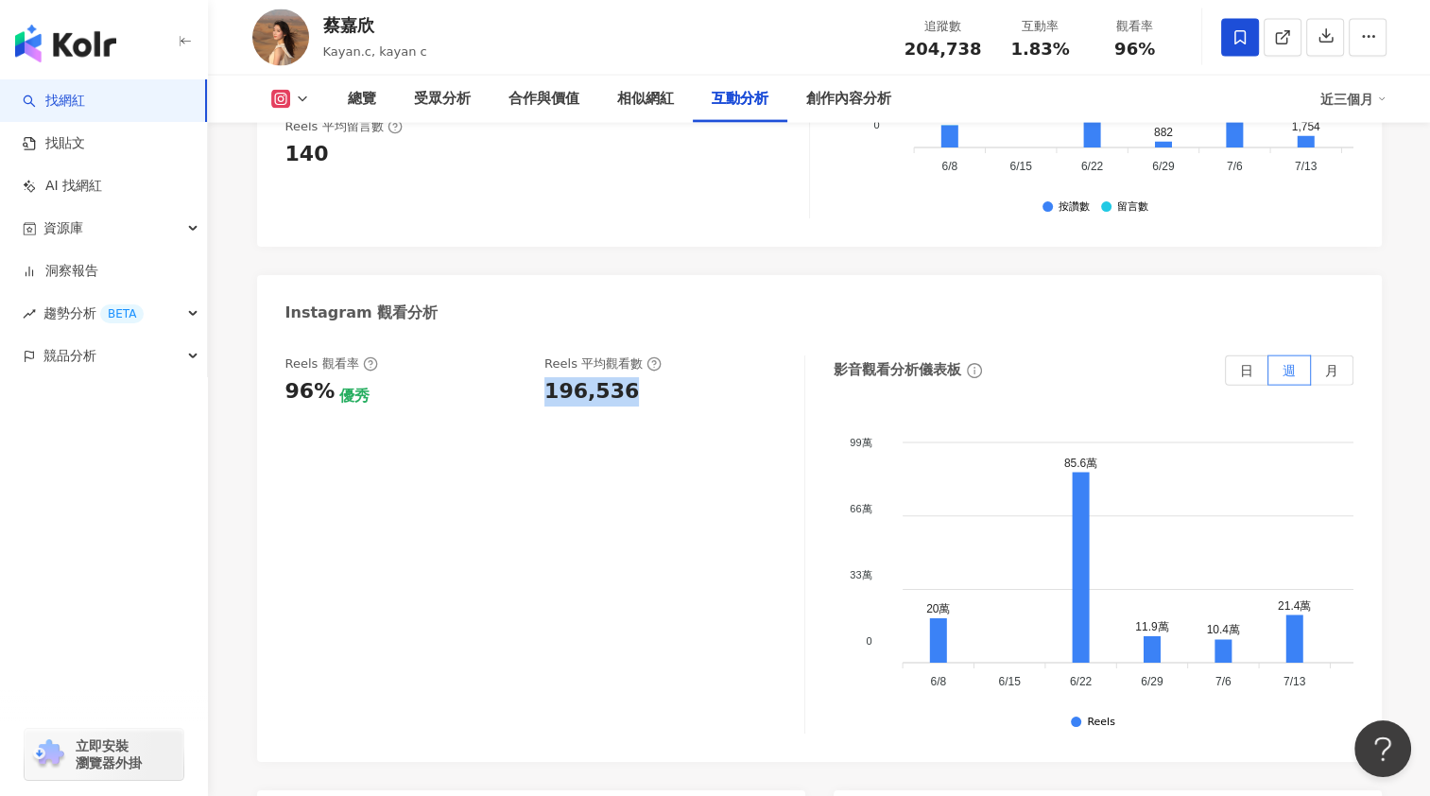
copy div "196,536"
drag, startPoint x: 547, startPoint y: 391, endPoint x: 639, endPoint y: 398, distance: 91.9
click at [639, 398] on div "196,536" at bounding box center [664, 391] width 241 height 29
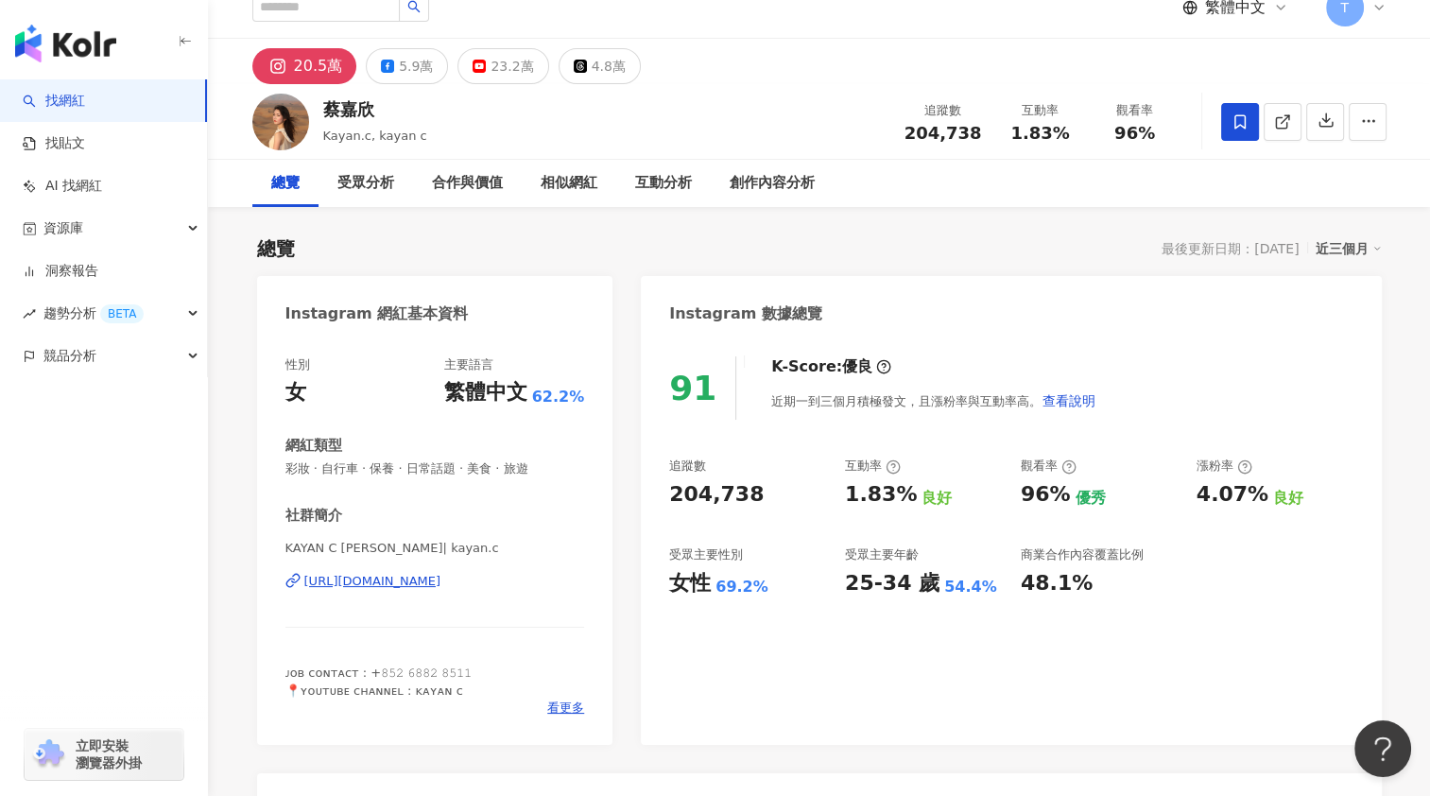
scroll to position [0, 0]
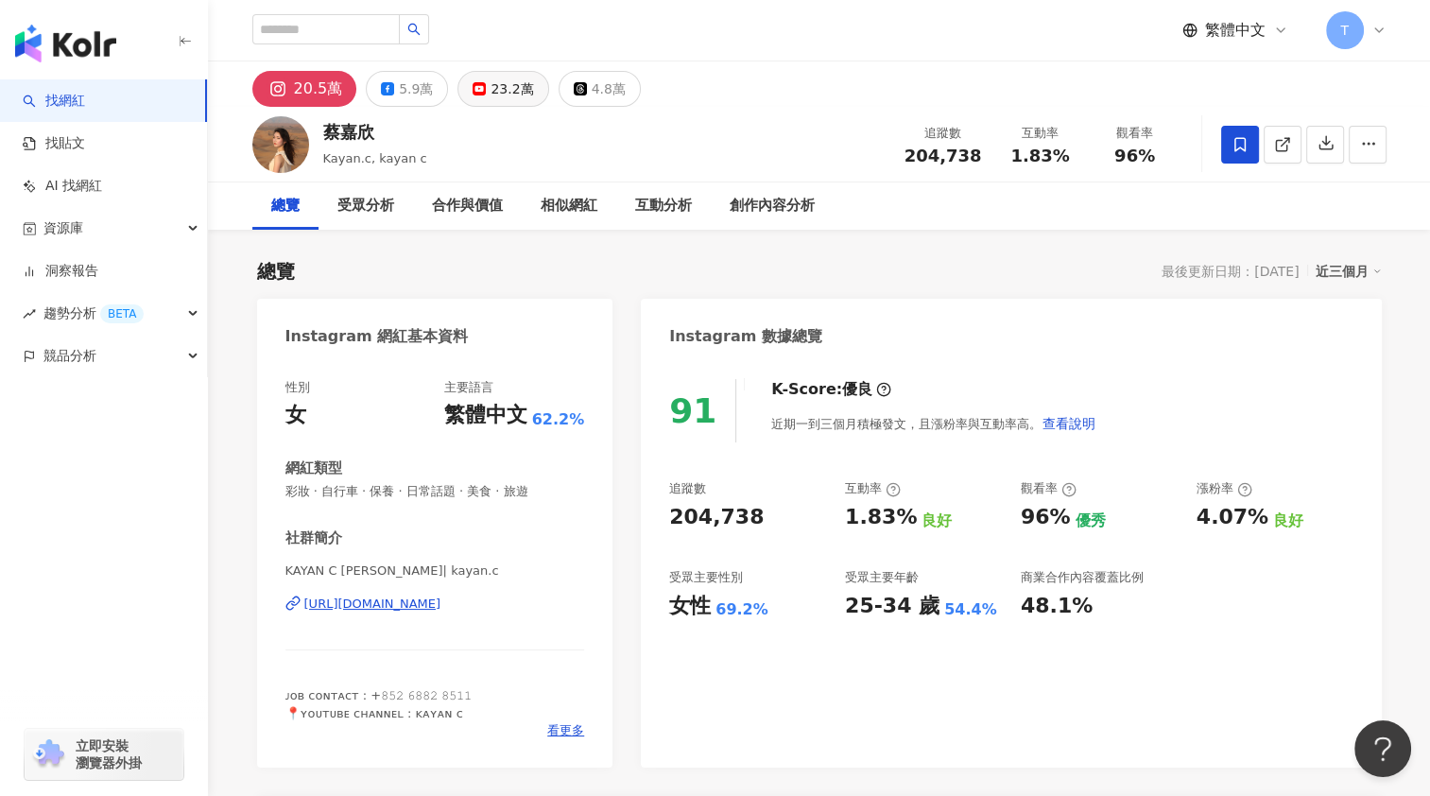
click at [507, 81] on div "23.2萬" at bounding box center [511, 89] width 43 height 26
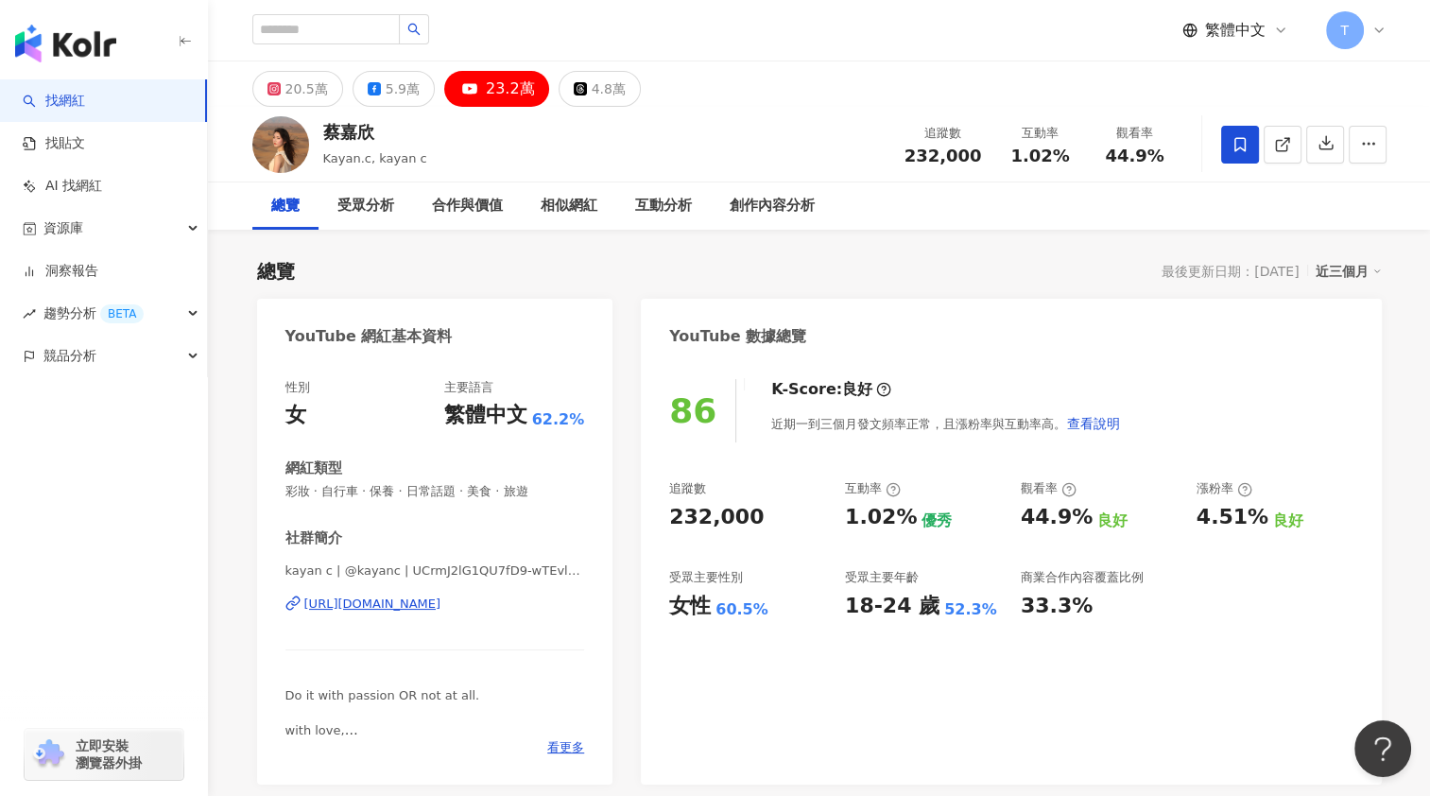
click at [760, 516] on div "86 K-Score : 良好 近期一到三個月發文頻率正常，且漲粉率與互動率高。 查看說明 追蹤數 232,000 互動率 1.02% 優秀 觀看率 44.9…" at bounding box center [1011, 572] width 740 height 424
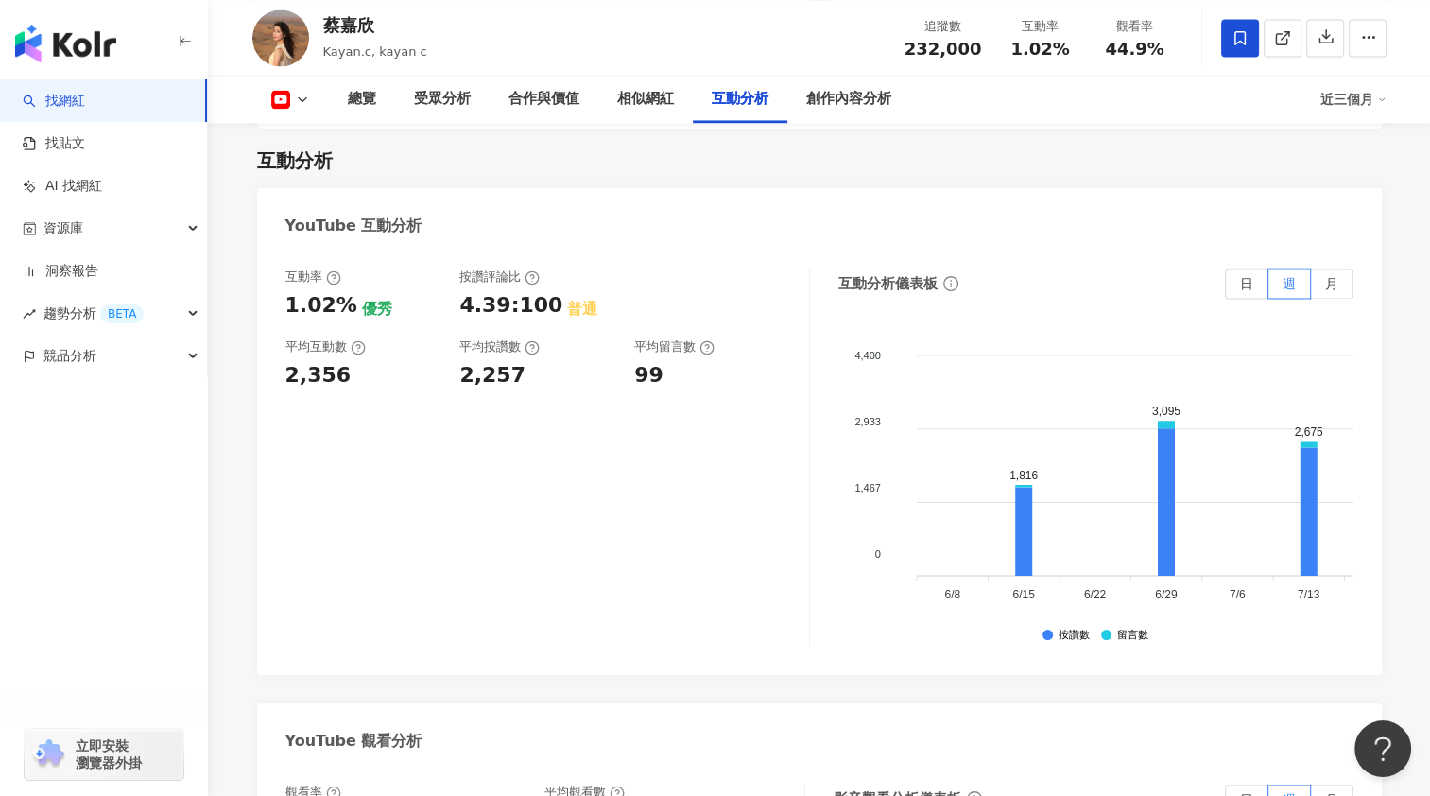
scroll to position [3307, 0]
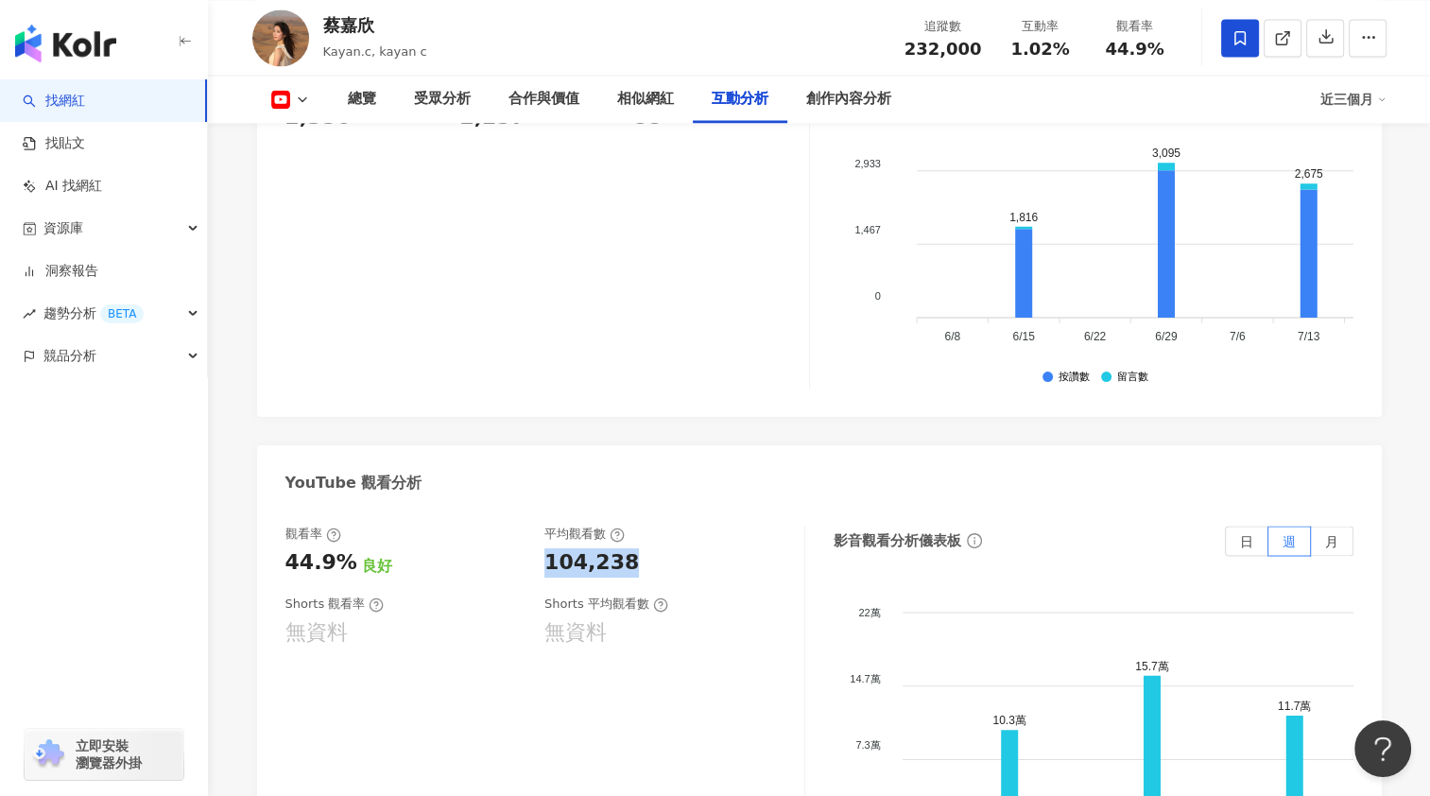
copy div "104,238"
drag, startPoint x: 542, startPoint y: 536, endPoint x: 626, endPoint y: 534, distance: 83.2
click at [626, 534] on div "觀看率 44.9% 良好 平均觀看數 104,238" at bounding box center [535, 550] width 500 height 51
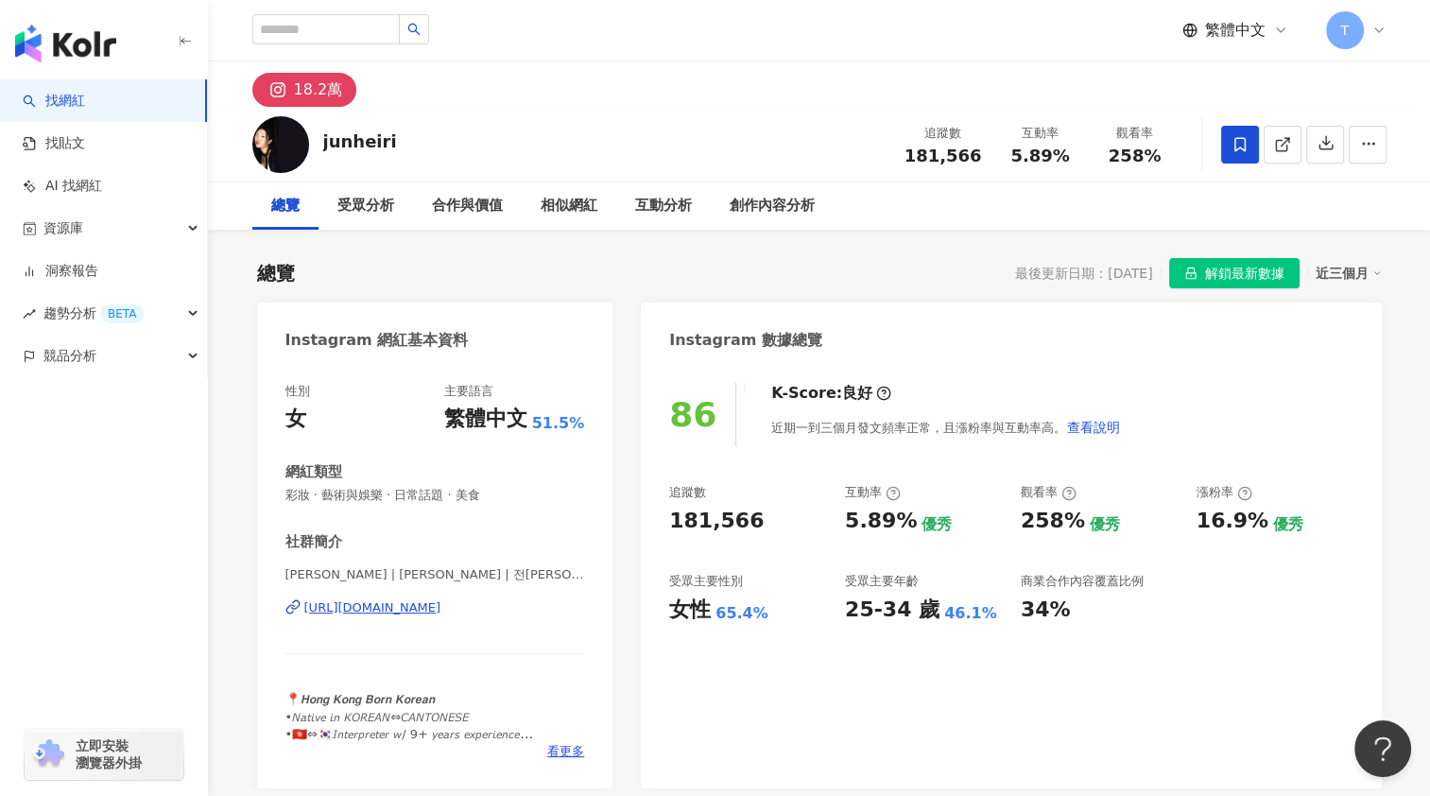
drag, startPoint x: 321, startPoint y: 575, endPoint x: 517, endPoint y: 609, distance: 198.4
click at [517, 609] on div "HEIRI JUN | [PERSON_NAME] | 전[PERSON_NAME] 🇰🇷 𝙞𝙣 🇭🇰 | junheiri [URL][DOMAIN_NAM…" at bounding box center [435, 621] width 300 height 111
copy div "UN | 全慧利 | [PERSON_NAME] 🇰🇷 𝙞𝙣 🇭🇰 | junheiri [URL][DOMAIN_NAME]"
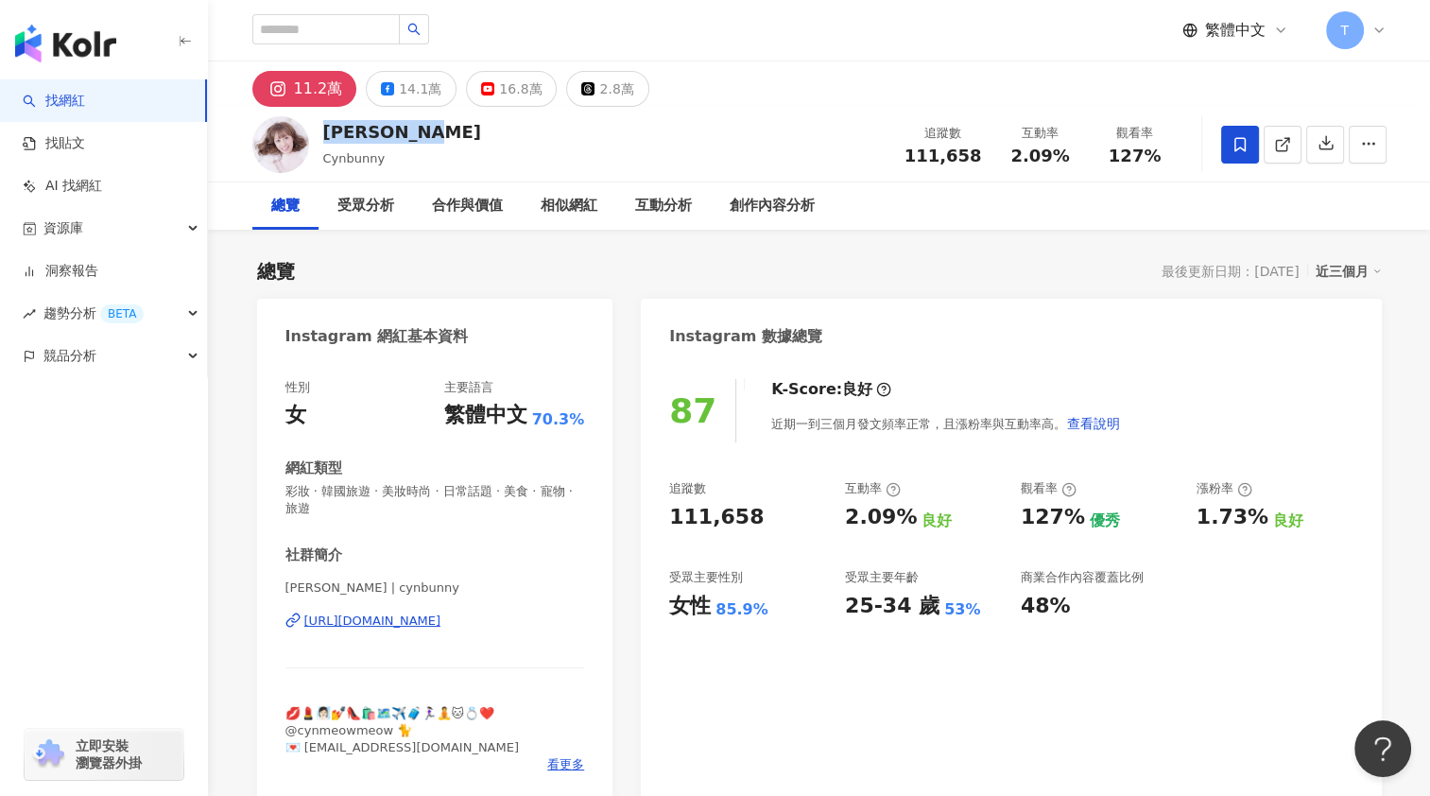
drag, startPoint x: 470, startPoint y: 592, endPoint x: 532, endPoint y: 620, distance: 68.5
click at [532, 620] on div "[PERSON_NAME] Man | cynbunny [URL][DOMAIN_NAME]" at bounding box center [435, 634] width 300 height 111
copy div "y [URL][DOMAIN_NAME]"
drag, startPoint x: 669, startPoint y: 515, endPoint x: 748, endPoint y: 523, distance: 79.8
click at [748, 523] on div "111,658" at bounding box center [716, 517] width 94 height 29
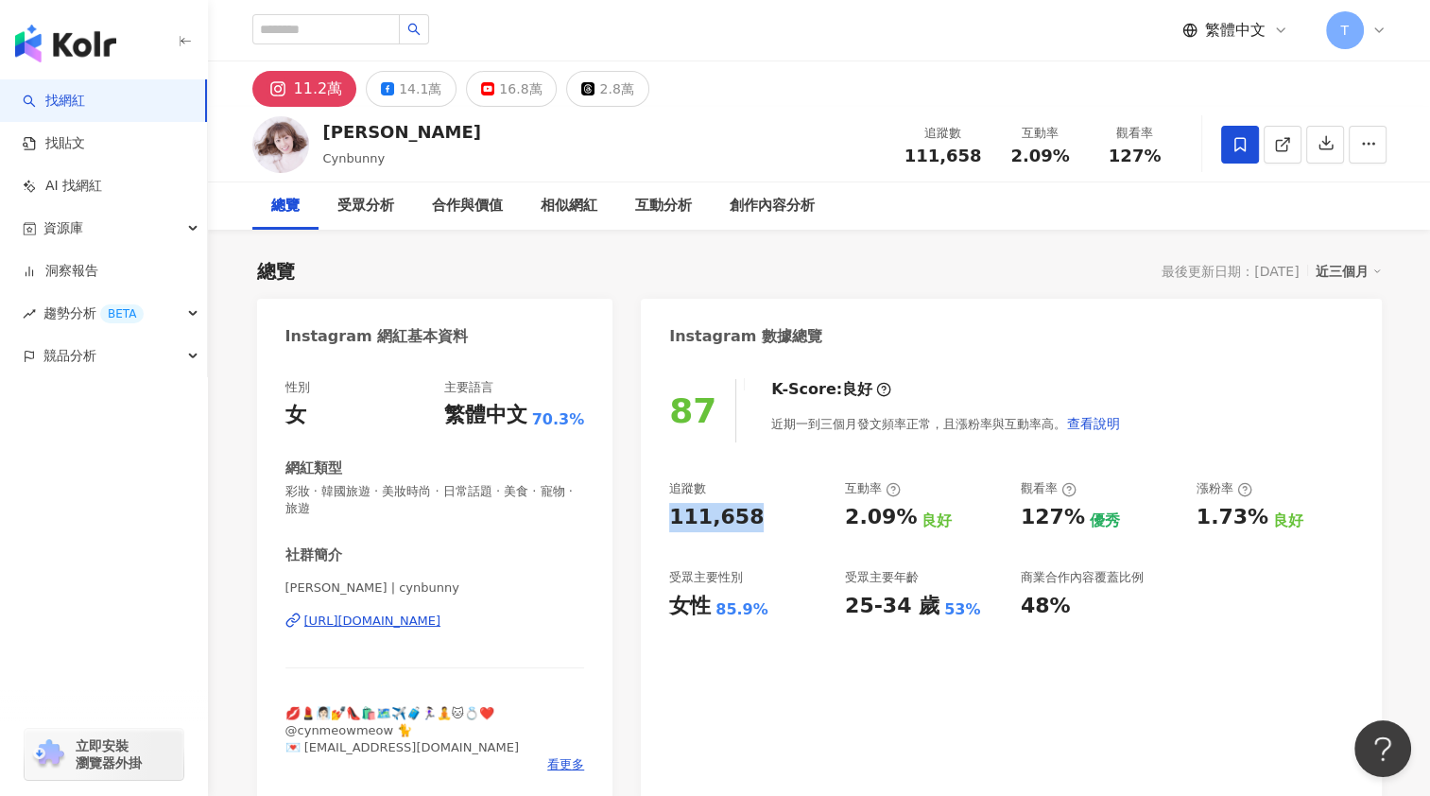
copy div "111,658"
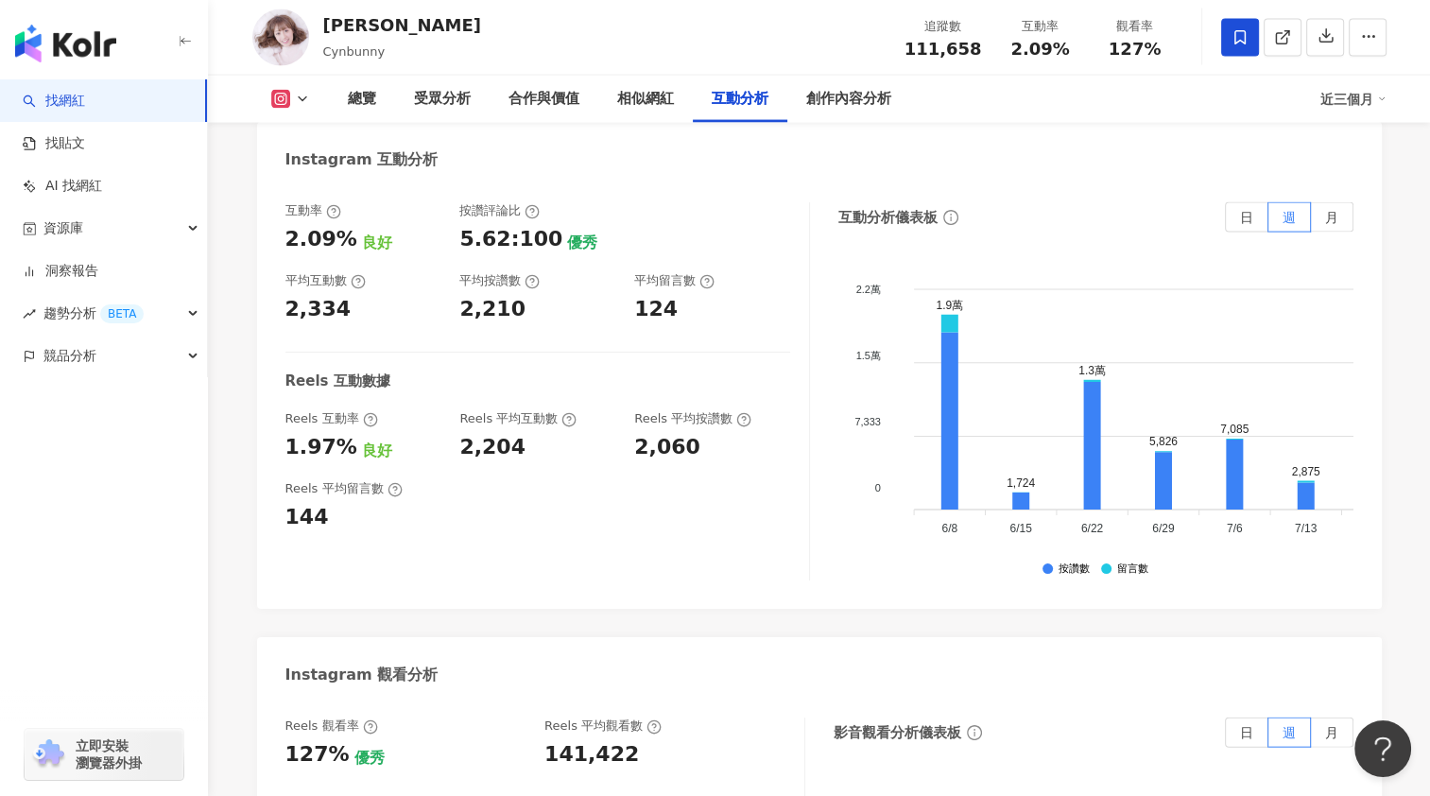
scroll to position [3969, 0]
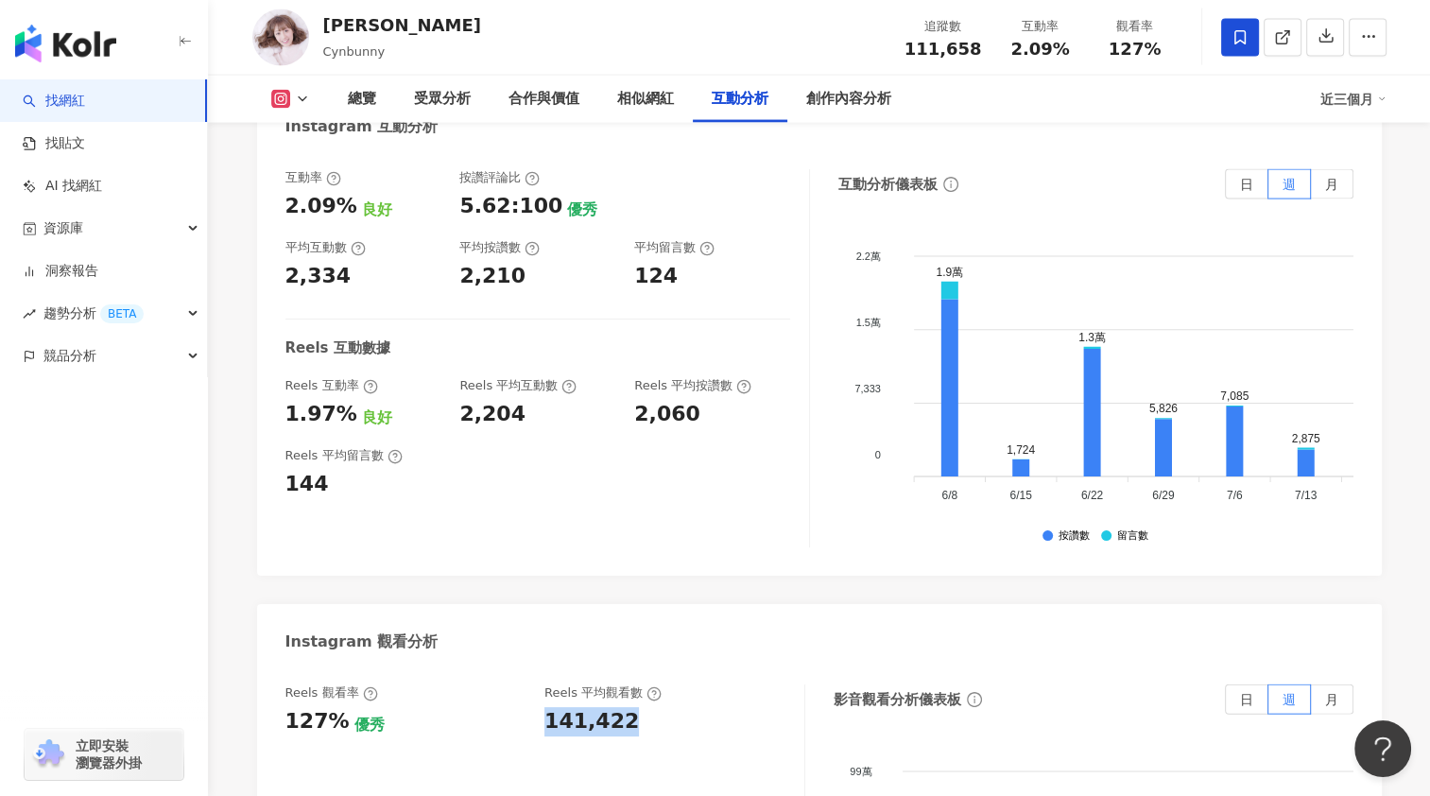
copy div "141,422"
drag, startPoint x: 548, startPoint y: 681, endPoint x: 655, endPoint y: 670, distance: 107.4
click at [655, 707] on div "141,422" at bounding box center [664, 721] width 241 height 29
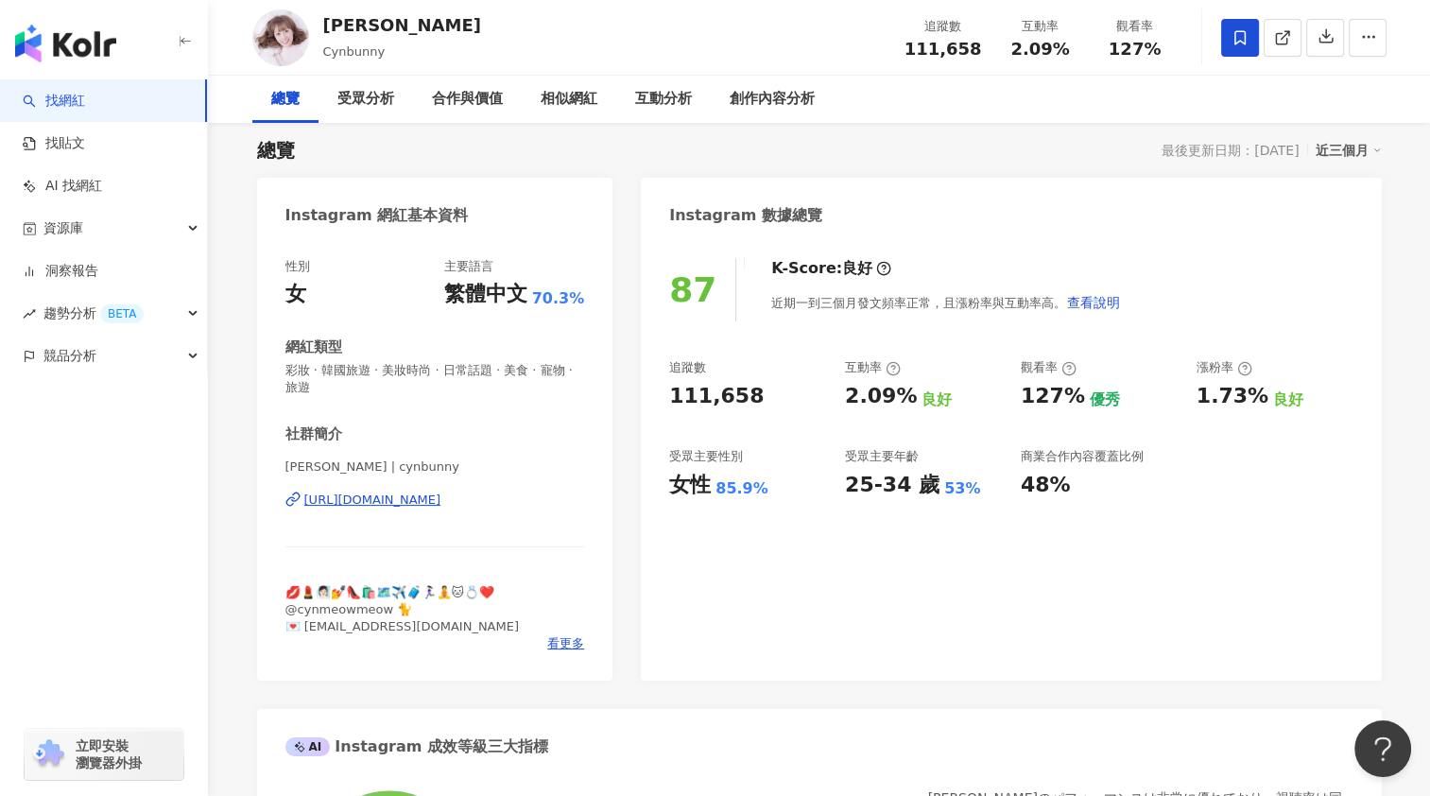
scroll to position [0, 0]
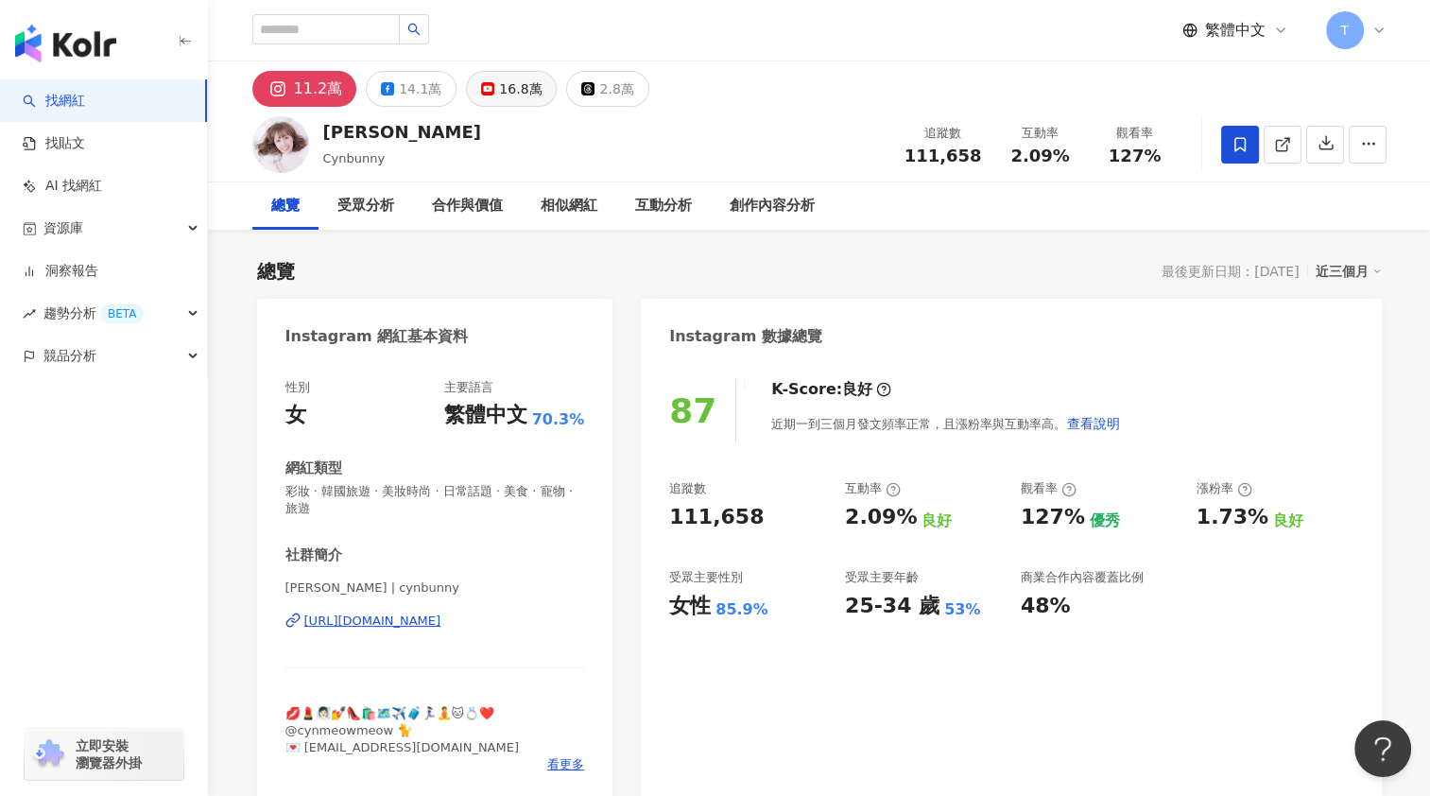
click at [508, 81] on div "16.8萬" at bounding box center [520, 89] width 43 height 26
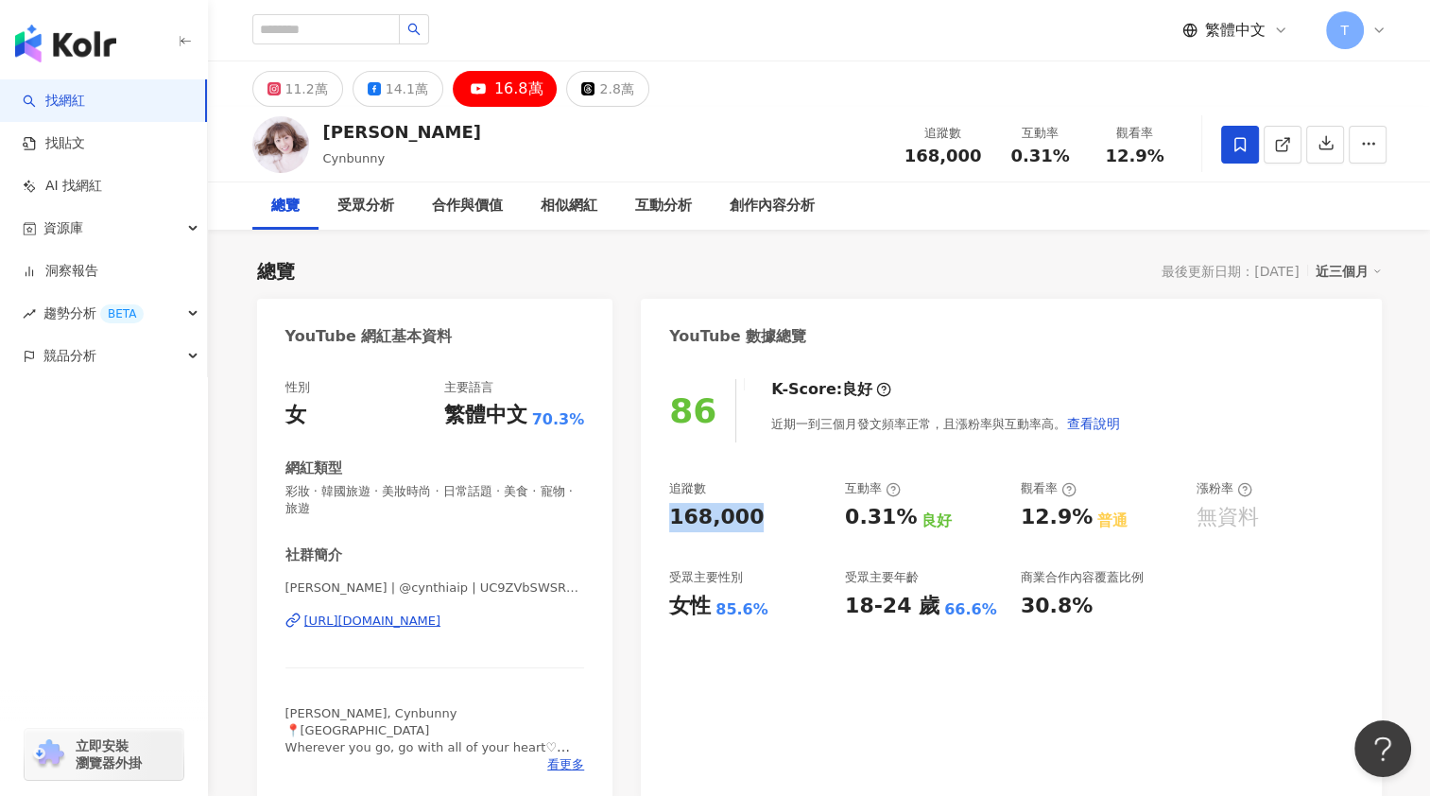
drag, startPoint x: 664, startPoint y: 515, endPoint x: 749, endPoint y: 527, distance: 85.9
click at [749, 527] on div "86 K-Score : 良好 近期一到三個月發文頻率正常，且漲粉率與互動率高。 查看說明 追蹤數 168,000 互動率 0.31% 良好 觀看率 12.9…" at bounding box center [1011, 580] width 740 height 441
copy div "168,000"
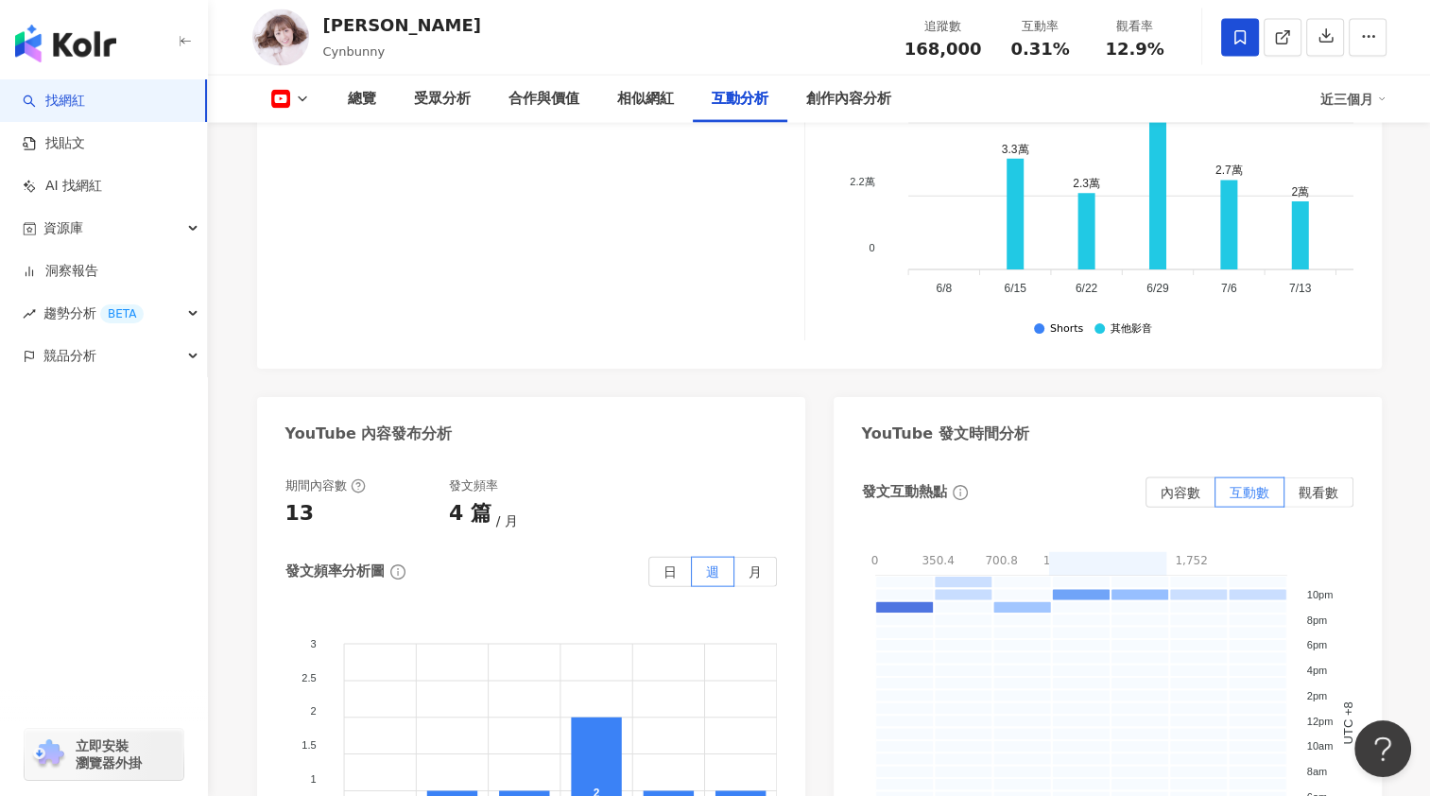
scroll to position [3591, 0]
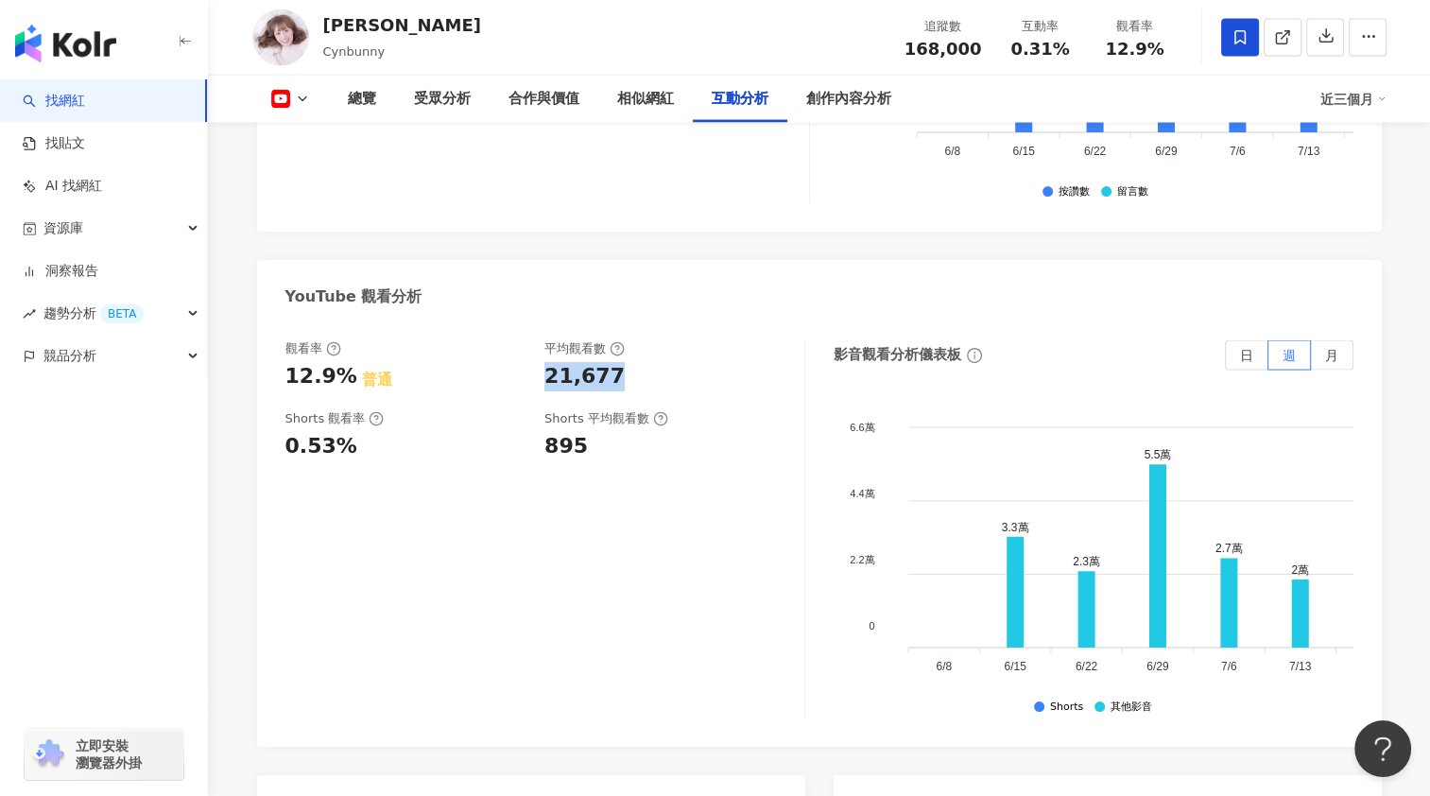
copy div "21,677"
drag, startPoint x: 544, startPoint y: 352, endPoint x: 629, endPoint y: 351, distance: 85.1
click at [629, 362] on div "21,677" at bounding box center [664, 376] width 241 height 29
copy div "21,677"
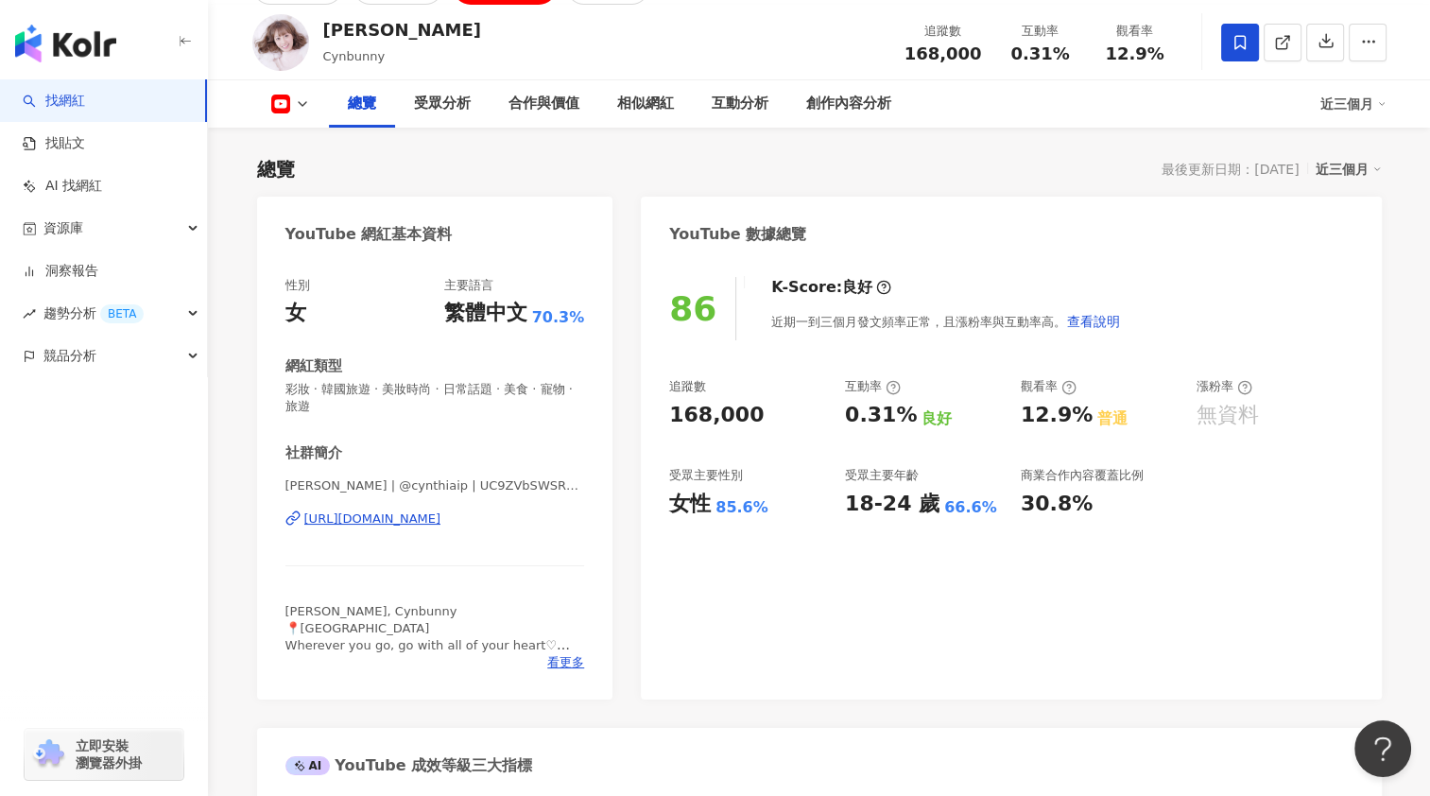
scroll to position [0, 0]
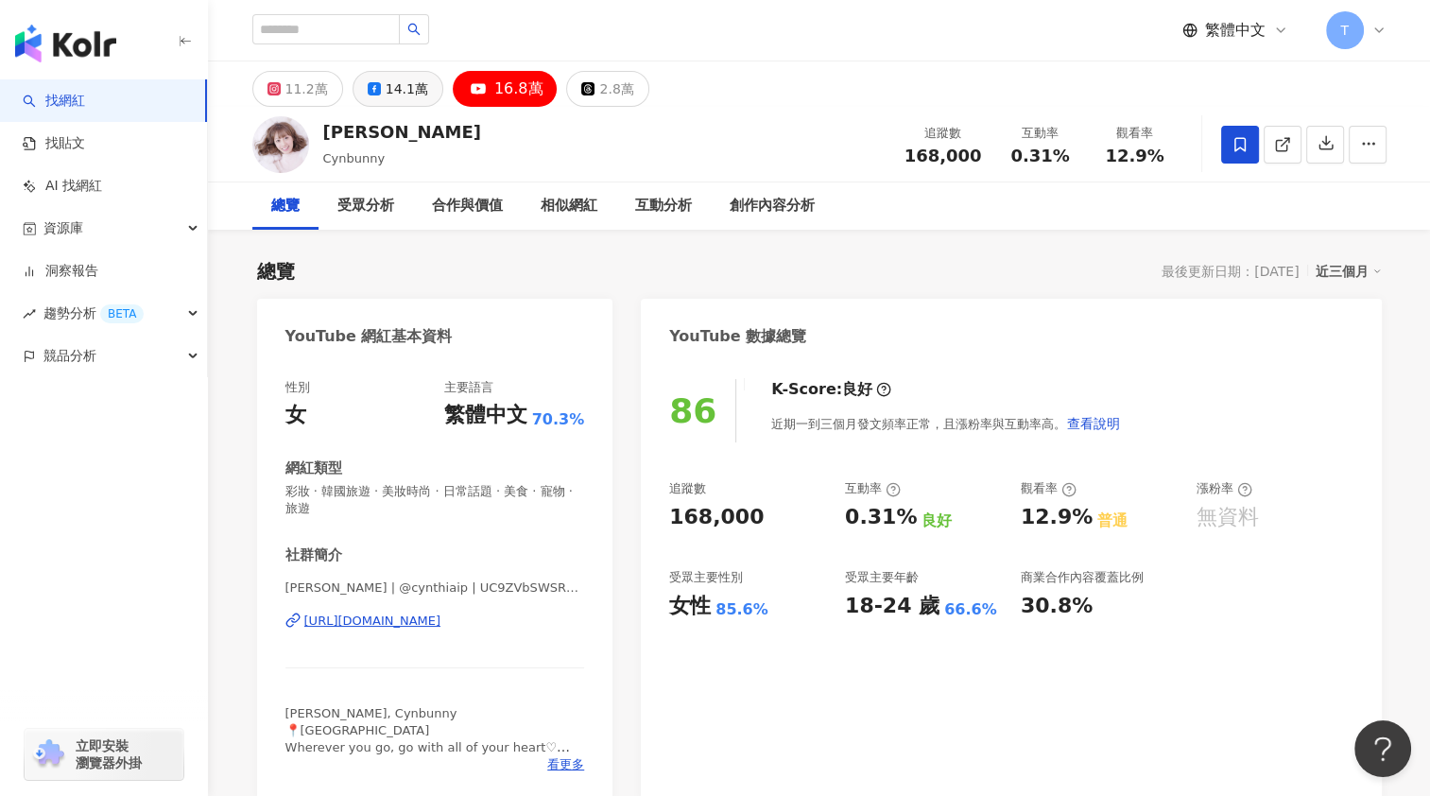
click at [401, 94] on div "14.1萬" at bounding box center [407, 89] width 43 height 26
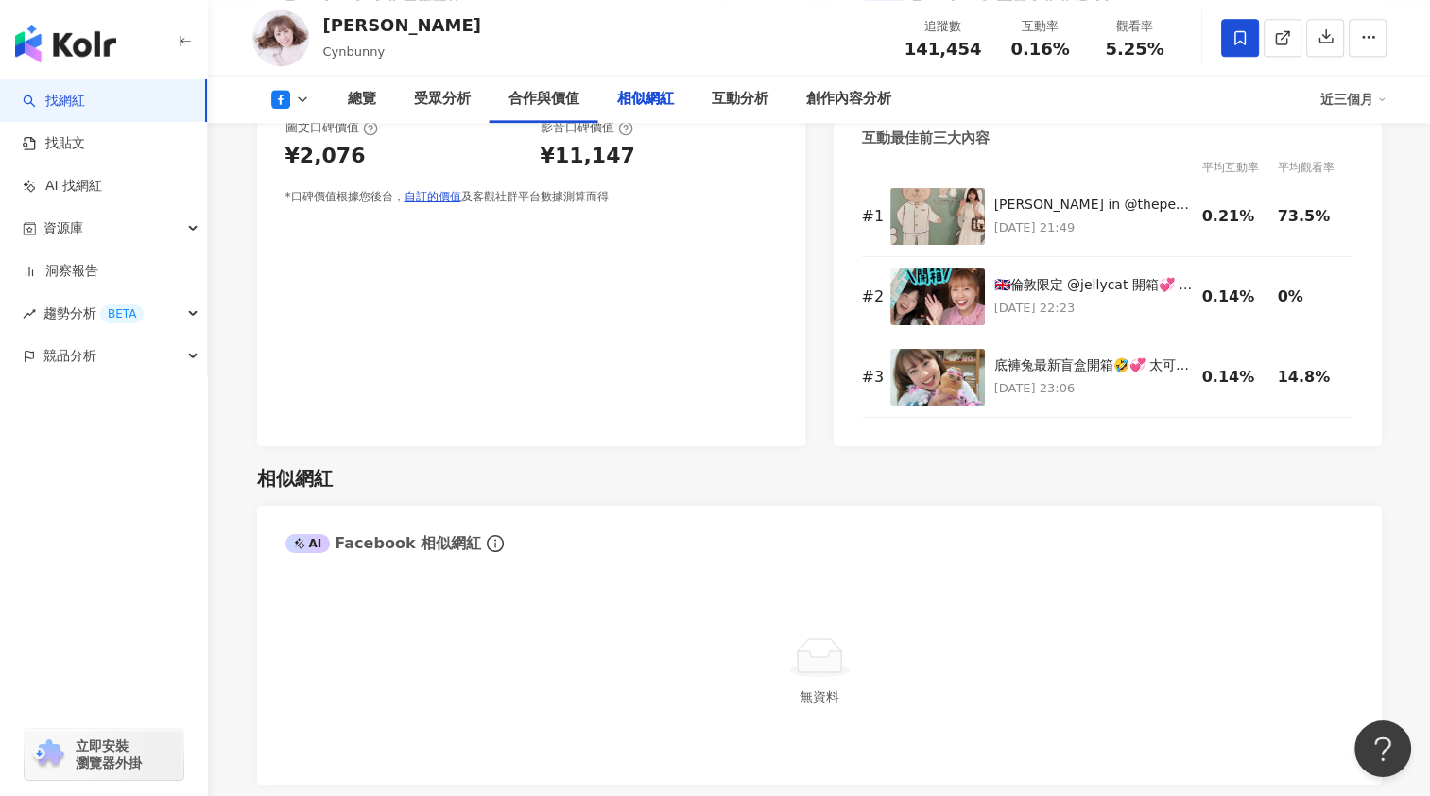
scroll to position [2740, 0]
